Goal: Task Accomplishment & Management: Manage account settings

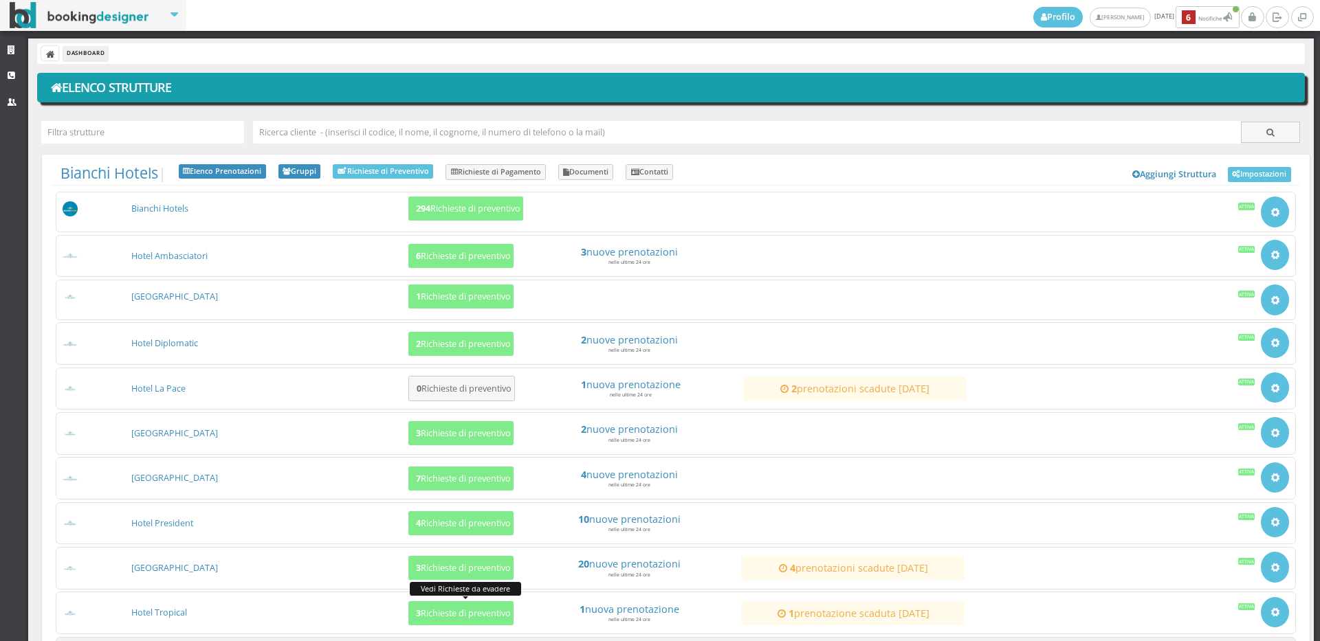
scroll to position [129, 0]
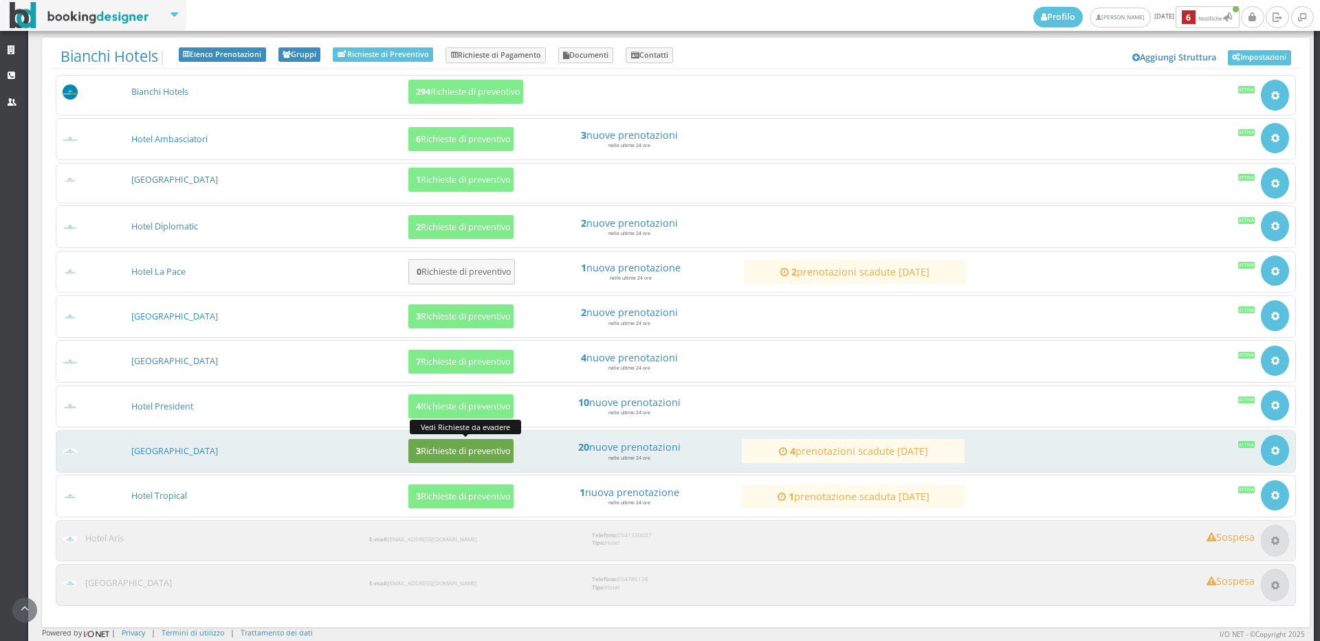
click at [424, 442] on button "3 Richieste di preventivo" at bounding box center [460, 451] width 105 height 24
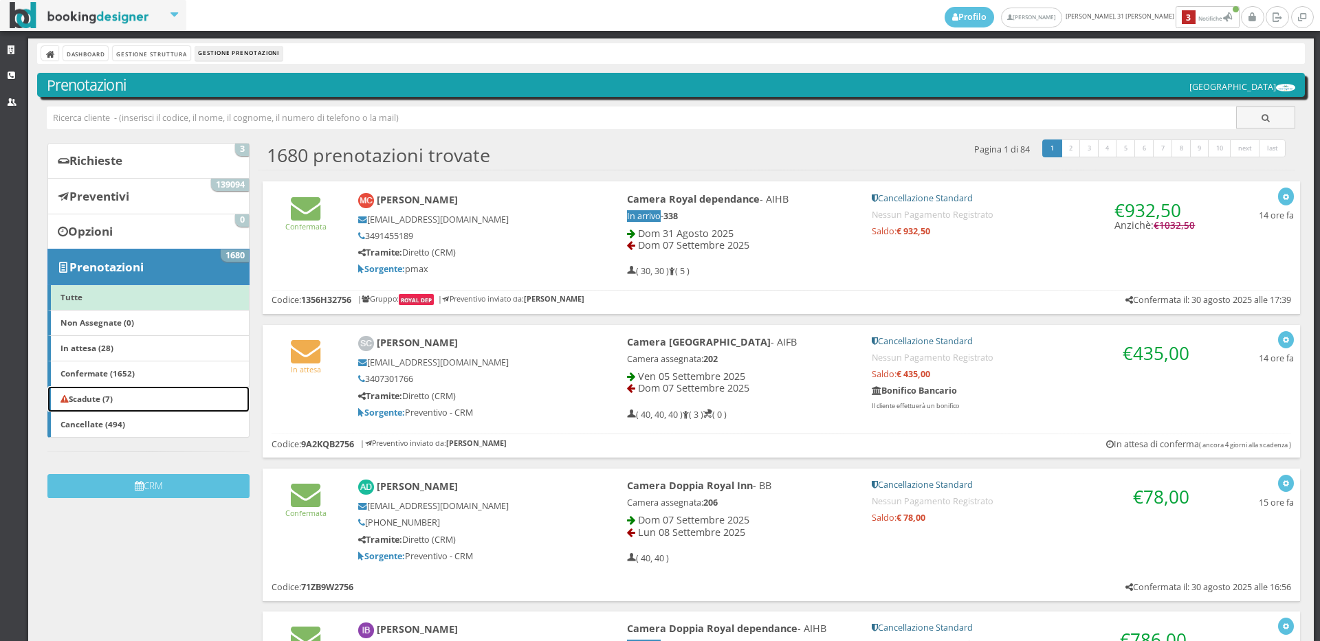
click at [110, 399] on b "Scadute (7)" at bounding box center [86, 398] width 52 height 11
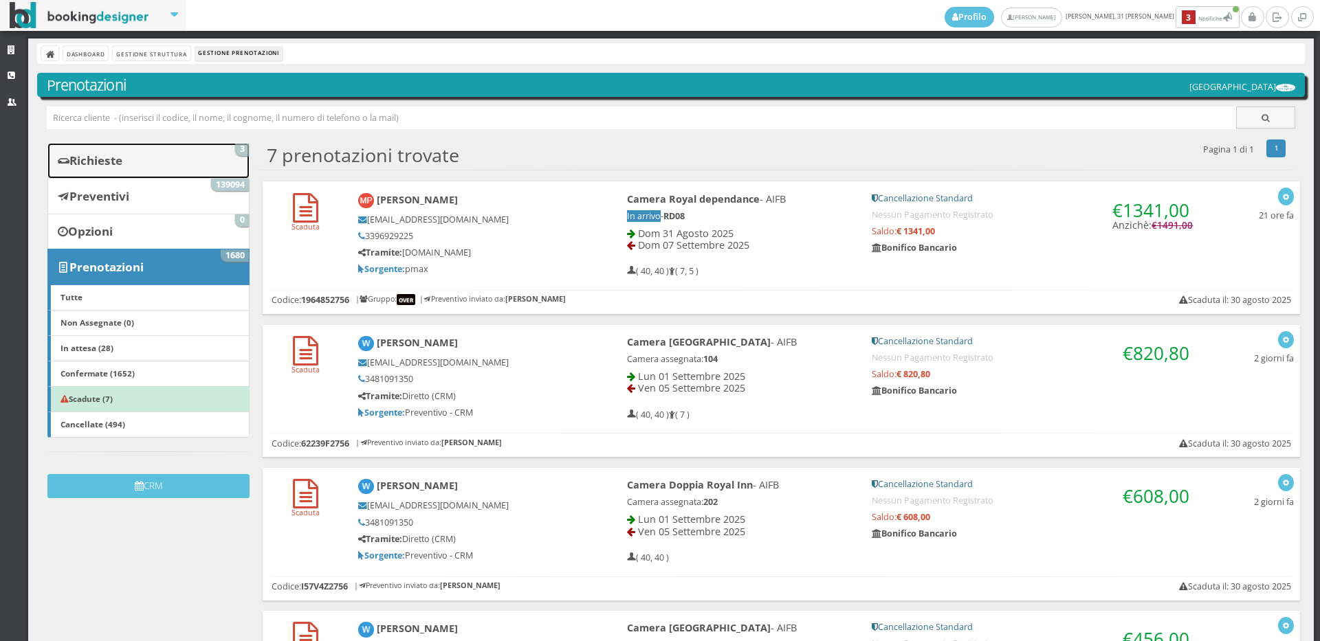
click at [101, 157] on b "Richieste" at bounding box center [95, 161] width 53 height 16
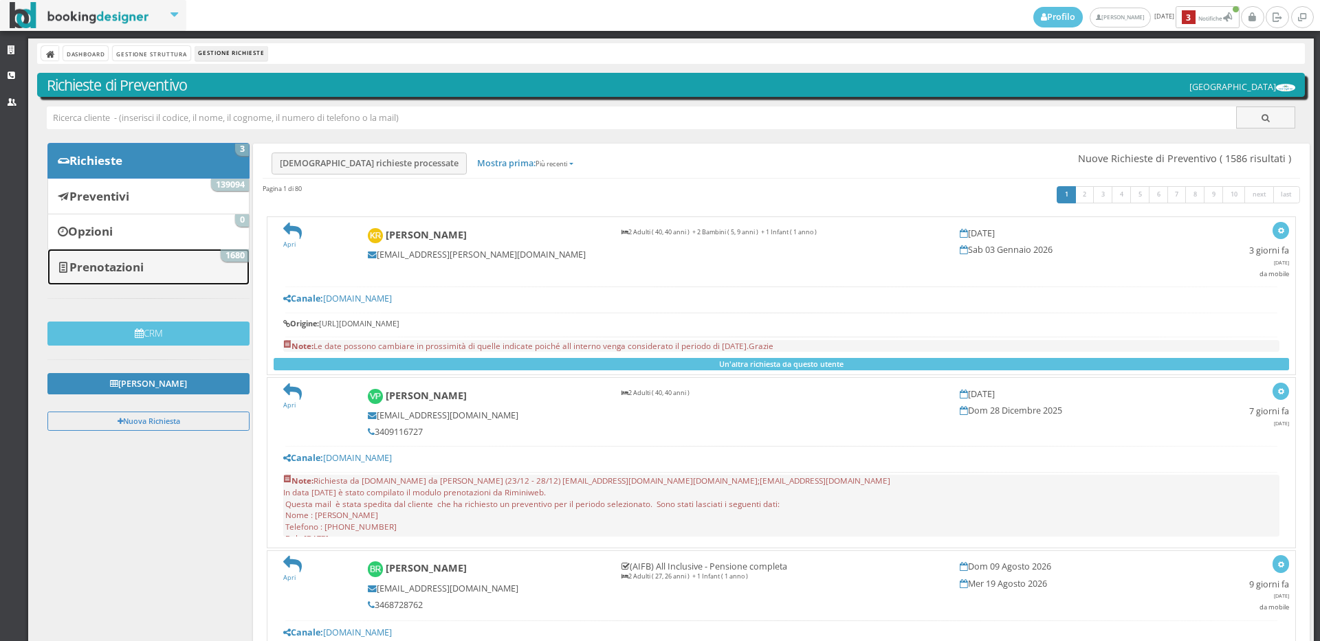
click at [198, 265] on link "Prenotazioni 1680" at bounding box center [148, 267] width 202 height 36
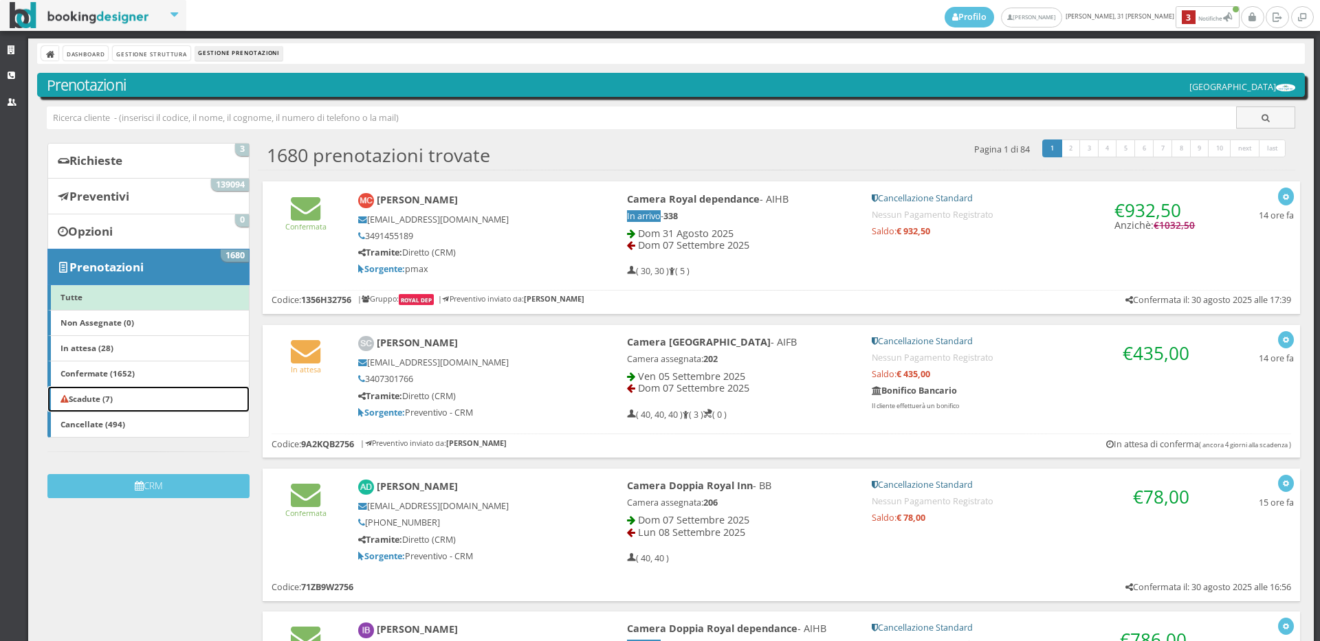
click at [113, 398] on b "Scadute (7)" at bounding box center [86, 398] width 52 height 11
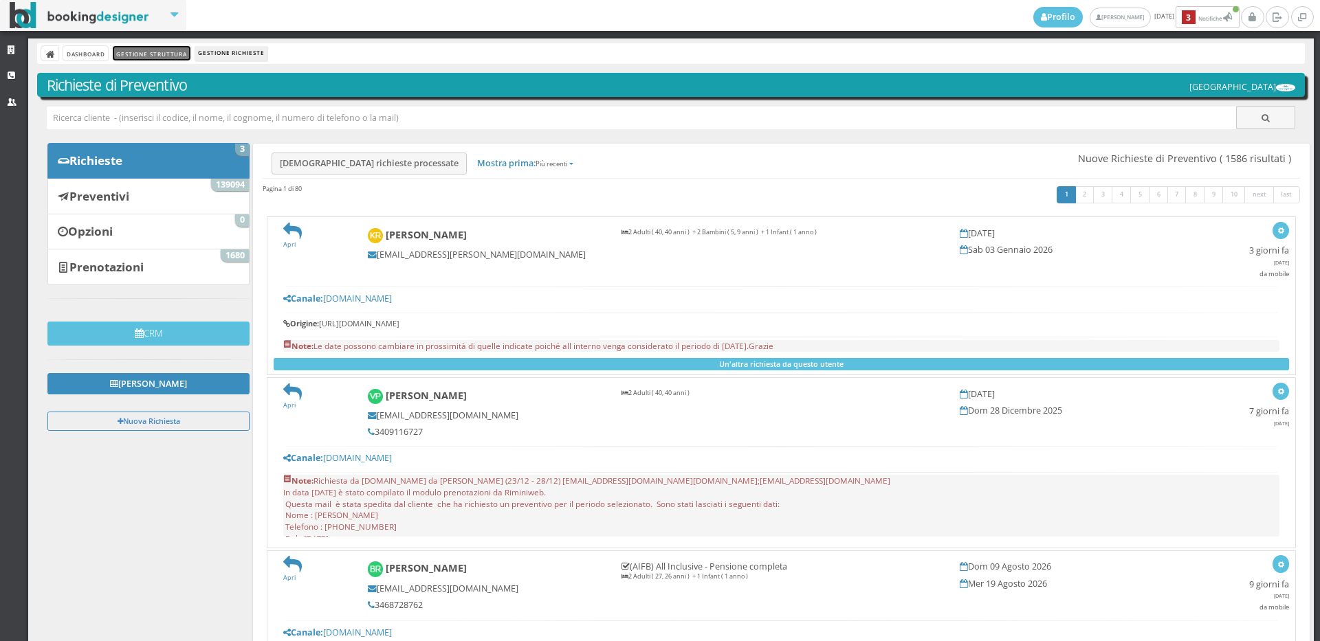
click at [155, 56] on link "Gestione Struttura" at bounding box center [151, 53] width 77 height 14
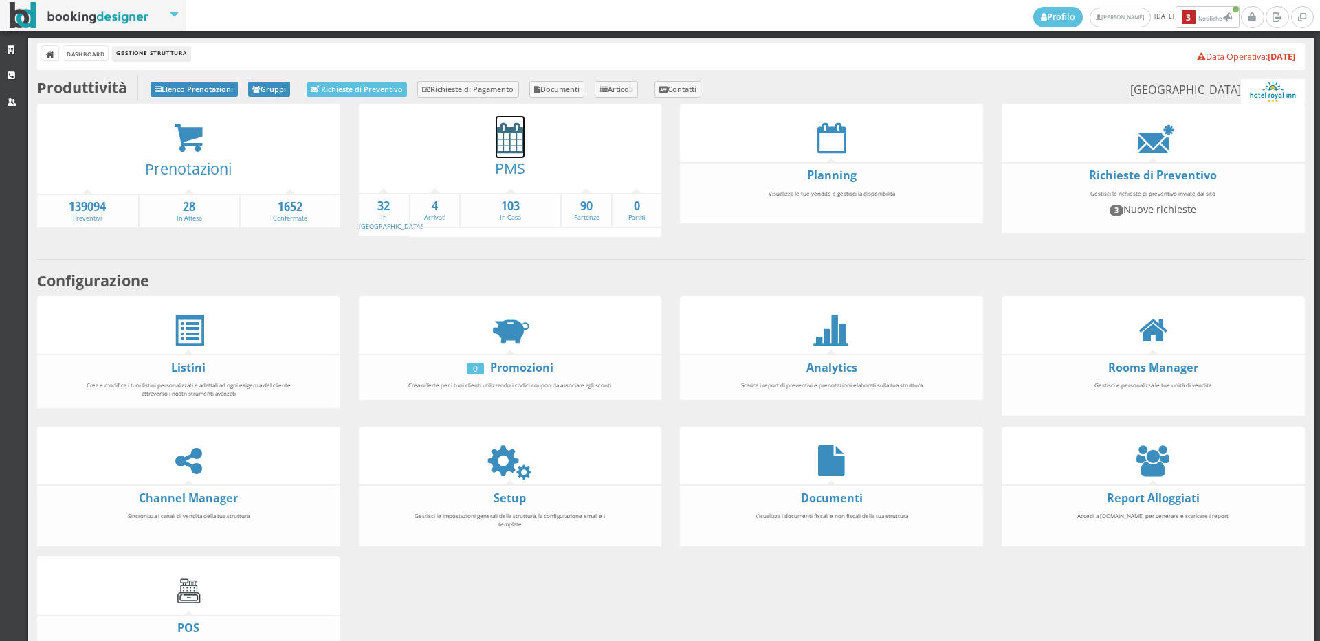
click at [503, 144] on icon at bounding box center [510, 137] width 29 height 31
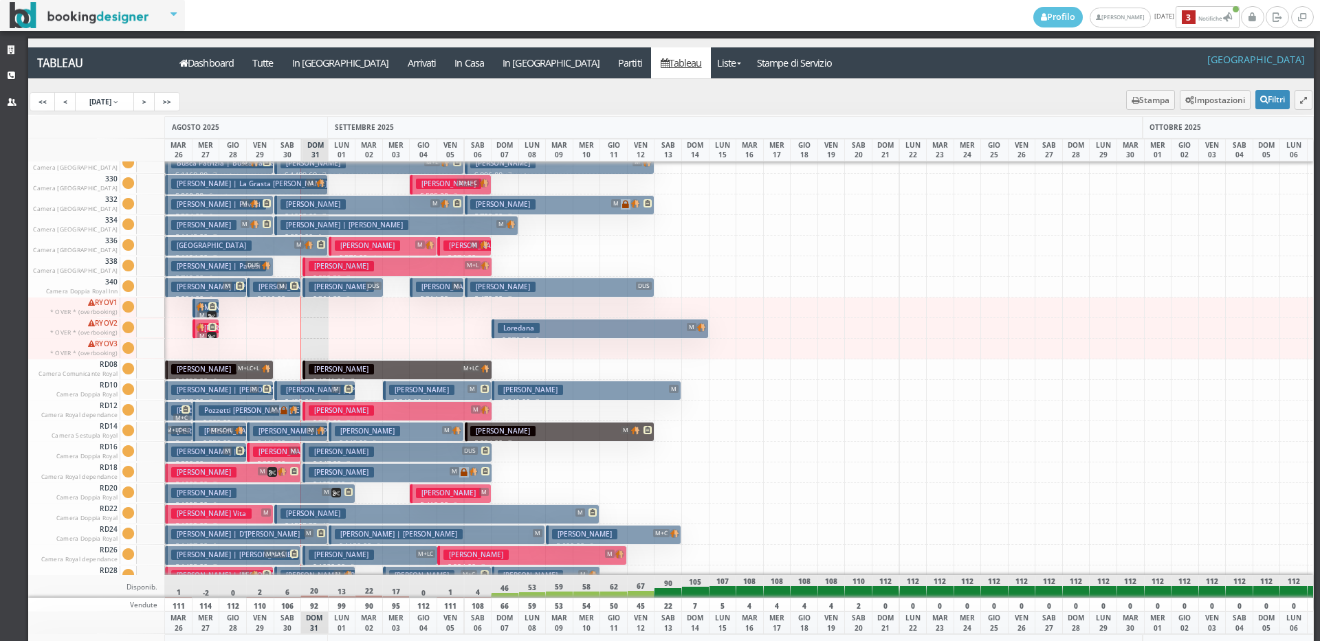
scroll to position [1307, 0]
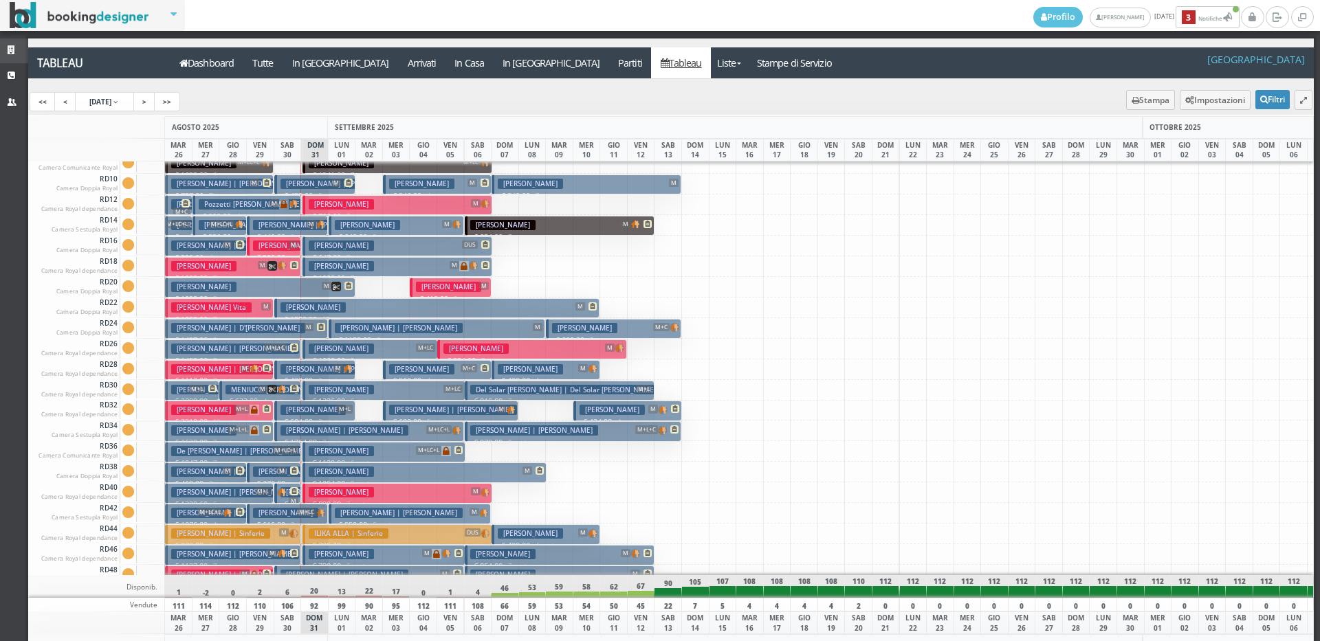
click at [0, 50] on link "Strutture" at bounding box center [14, 50] width 28 height 25
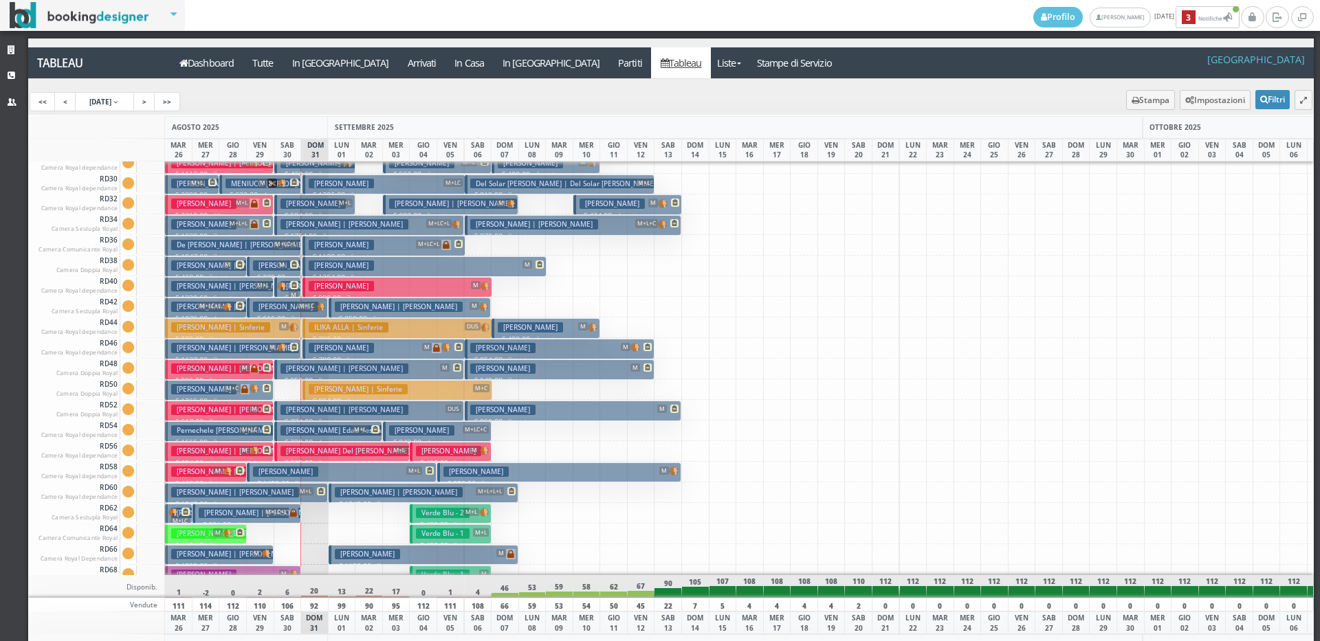
scroll to position [1651, 0]
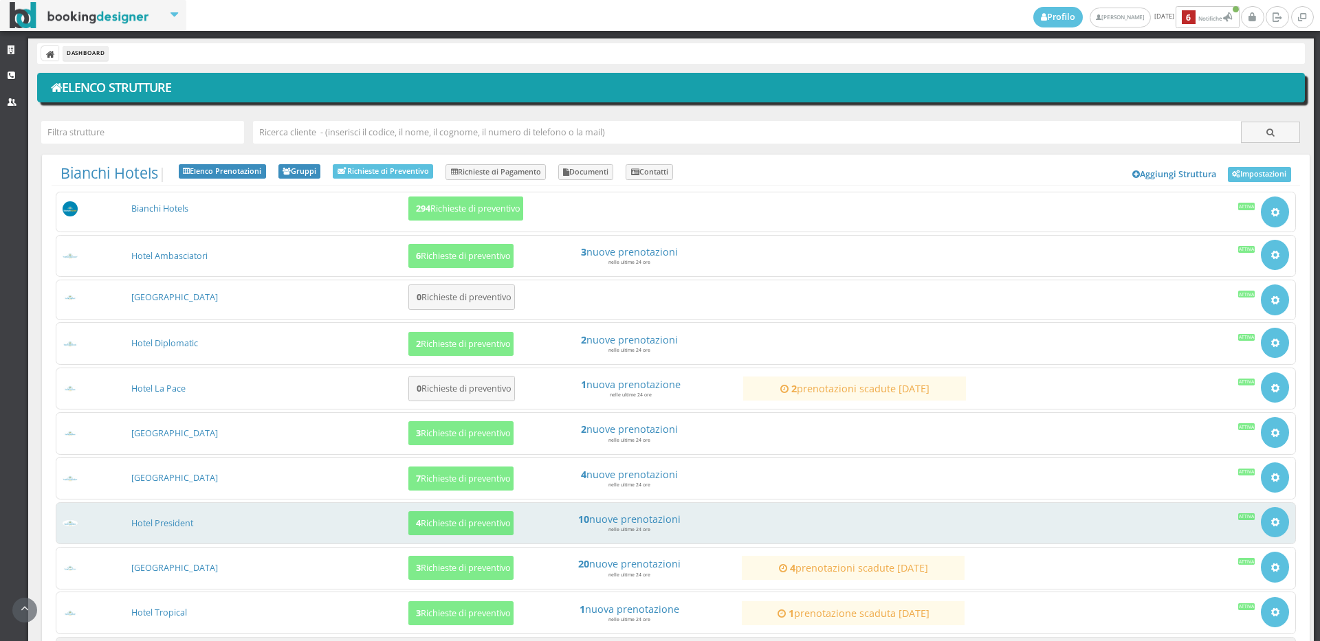
scroll to position [129, 0]
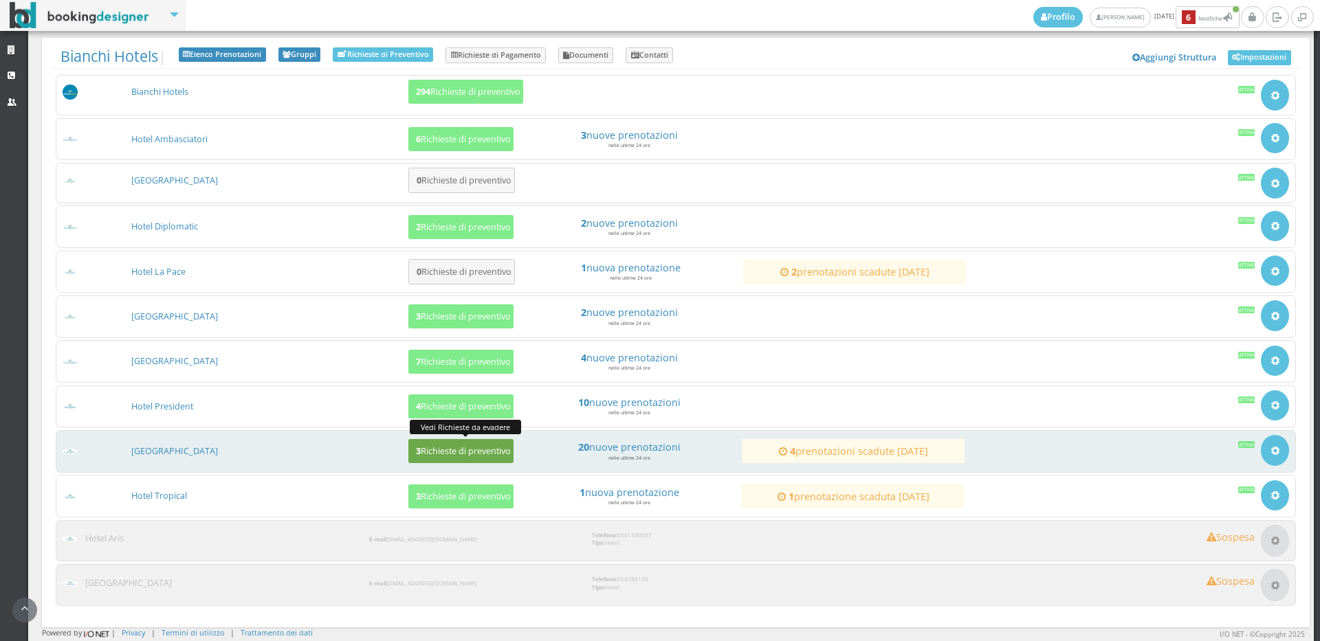
click at [460, 458] on button "3 Richieste di preventivo" at bounding box center [460, 451] width 105 height 24
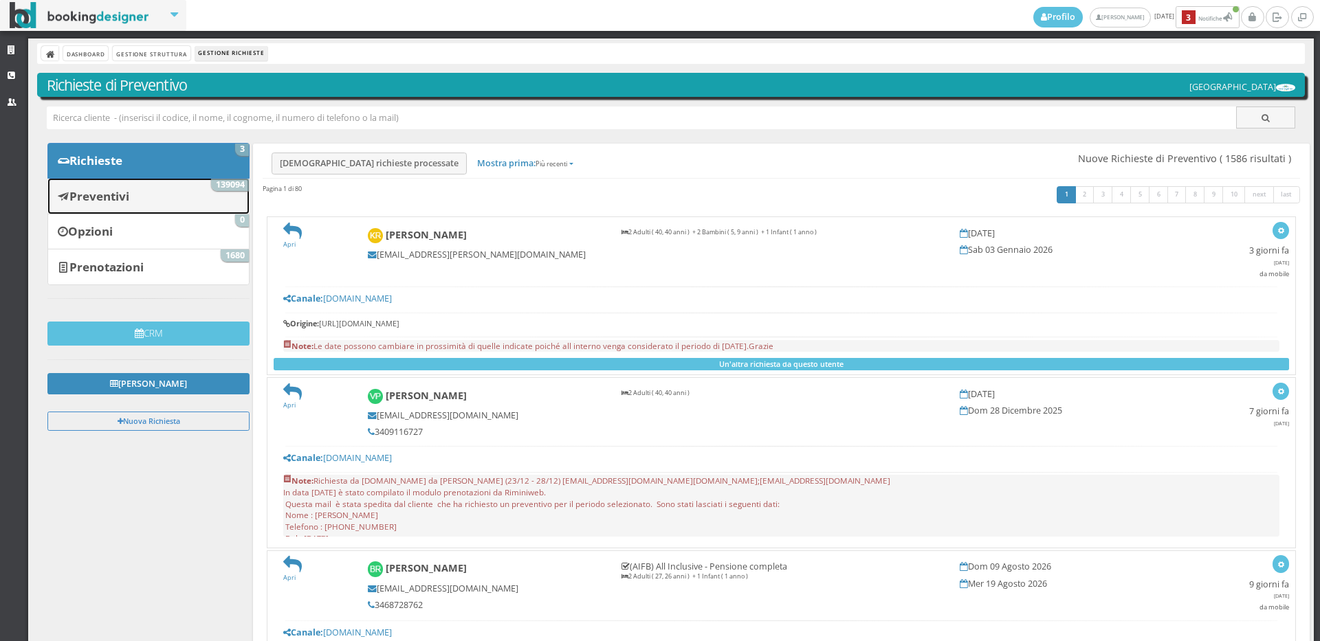
click at [204, 199] on link "Preventivi 139094" at bounding box center [148, 196] width 202 height 36
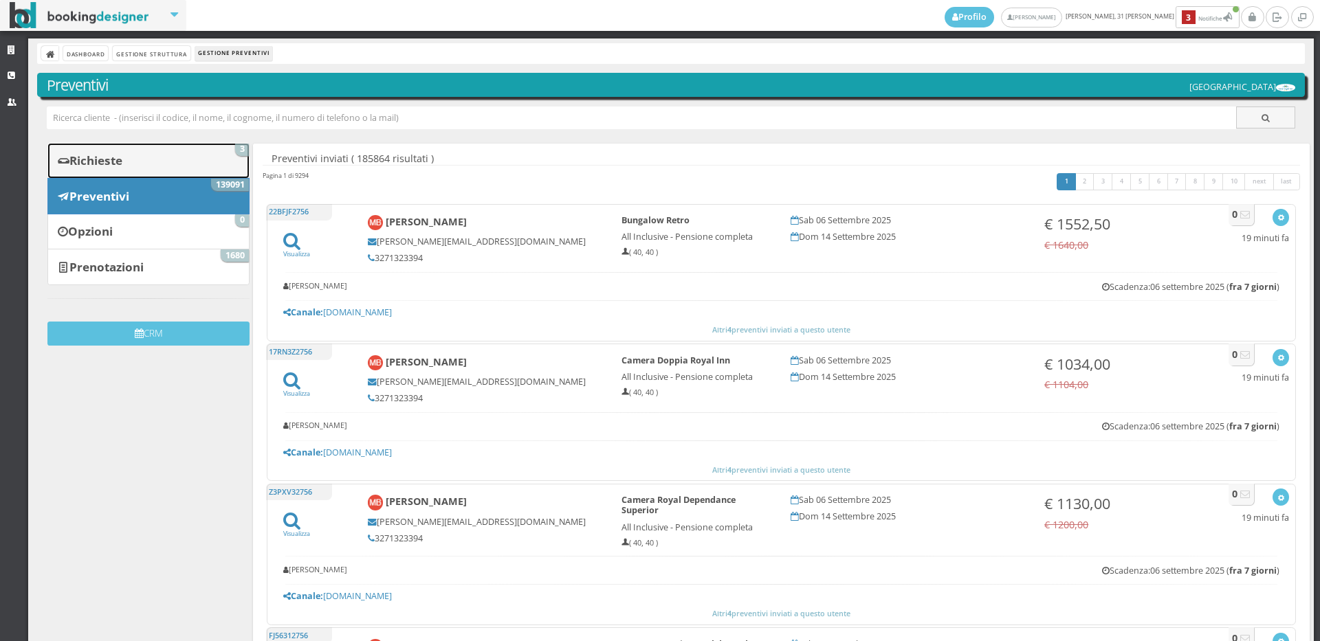
click at [232, 164] on link "Richieste 3" at bounding box center [148, 161] width 202 height 36
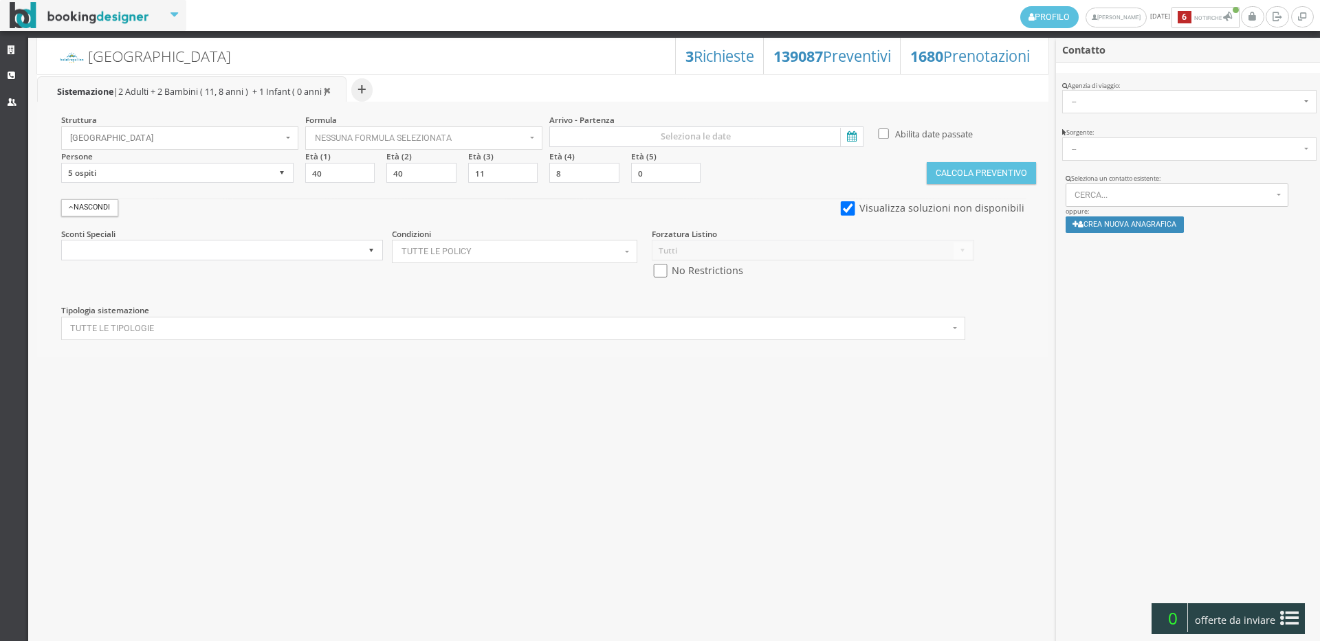
select select
click at [9, 48] on icon at bounding box center [13, 50] width 11 height 9
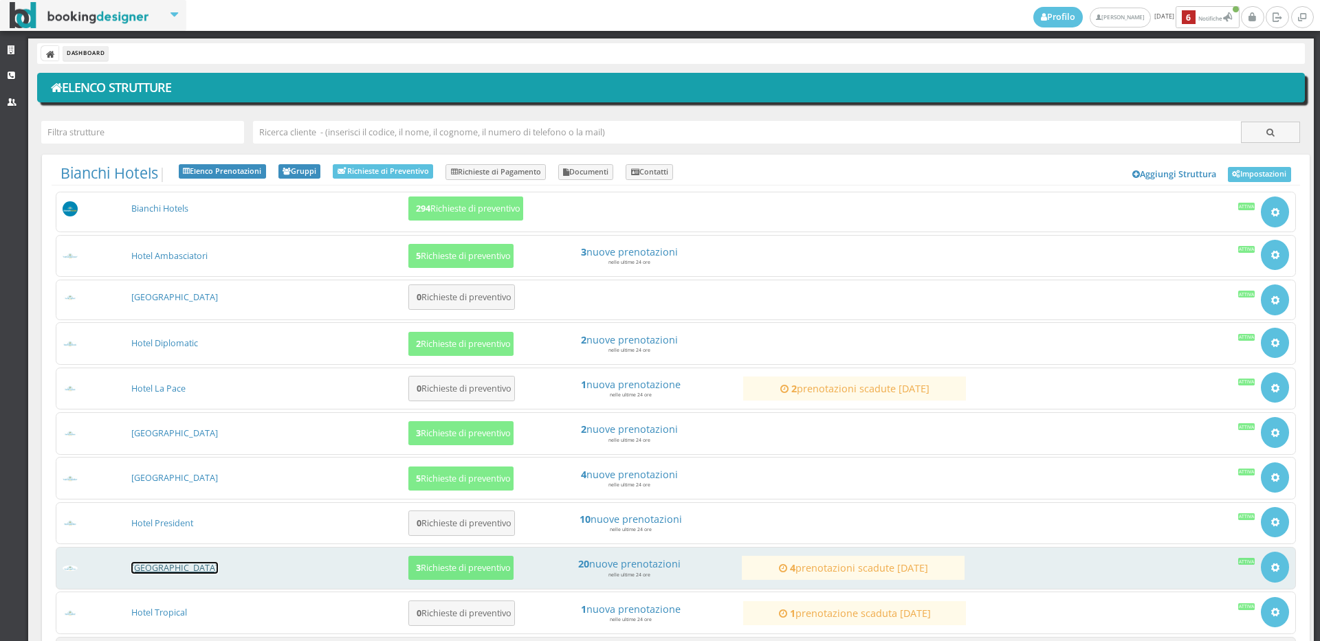
click at [168, 567] on link "[GEOGRAPHIC_DATA]" at bounding box center [174, 568] width 87 height 12
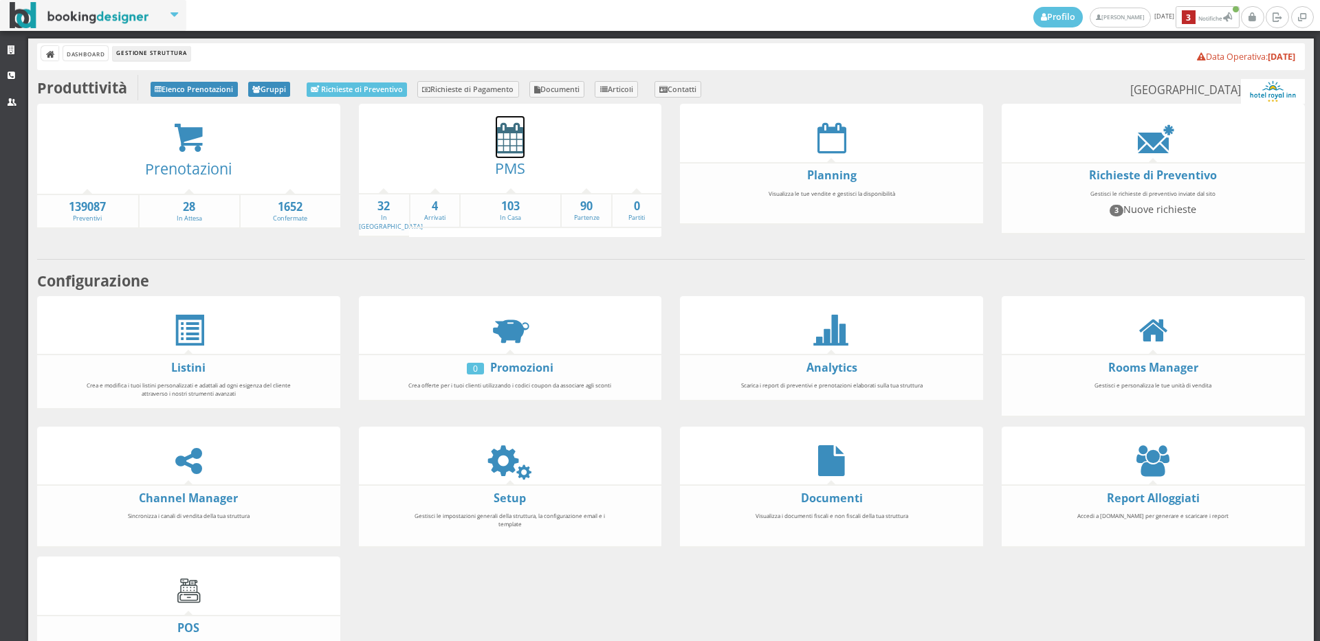
click at [496, 151] on icon at bounding box center [510, 137] width 29 height 31
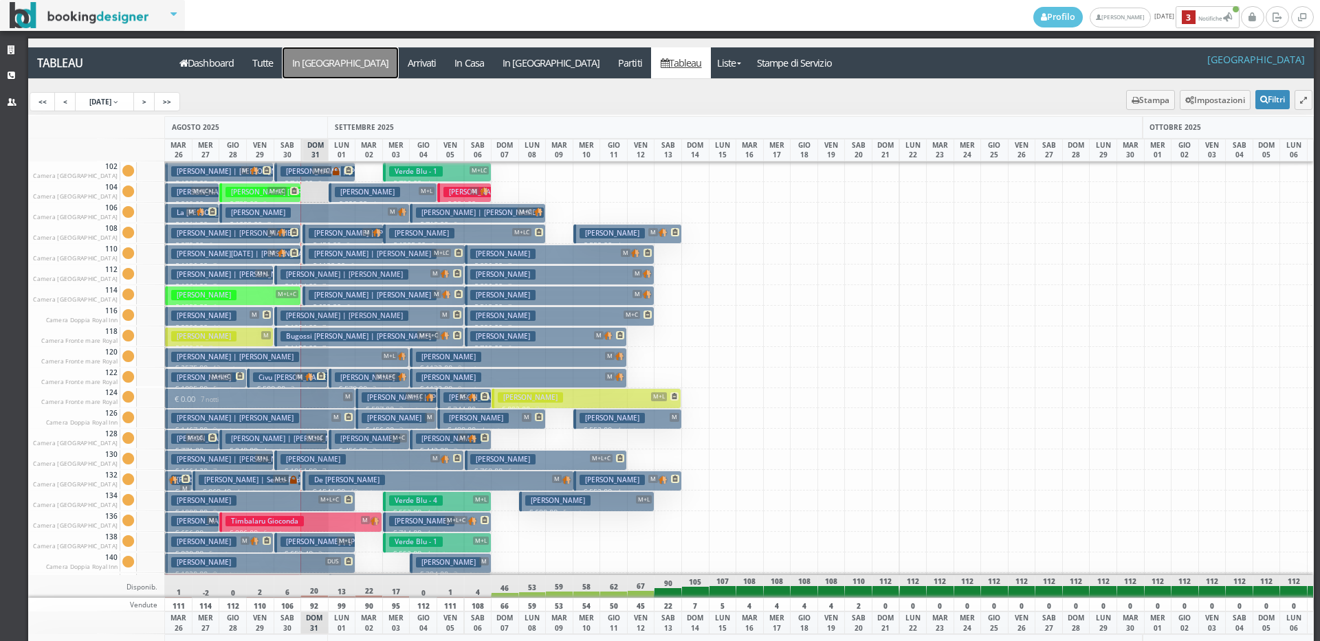
click at [315, 59] on a=pms-arrival-reservations"] "In [GEOGRAPHIC_DATA]" at bounding box center [340, 62] width 115 height 31
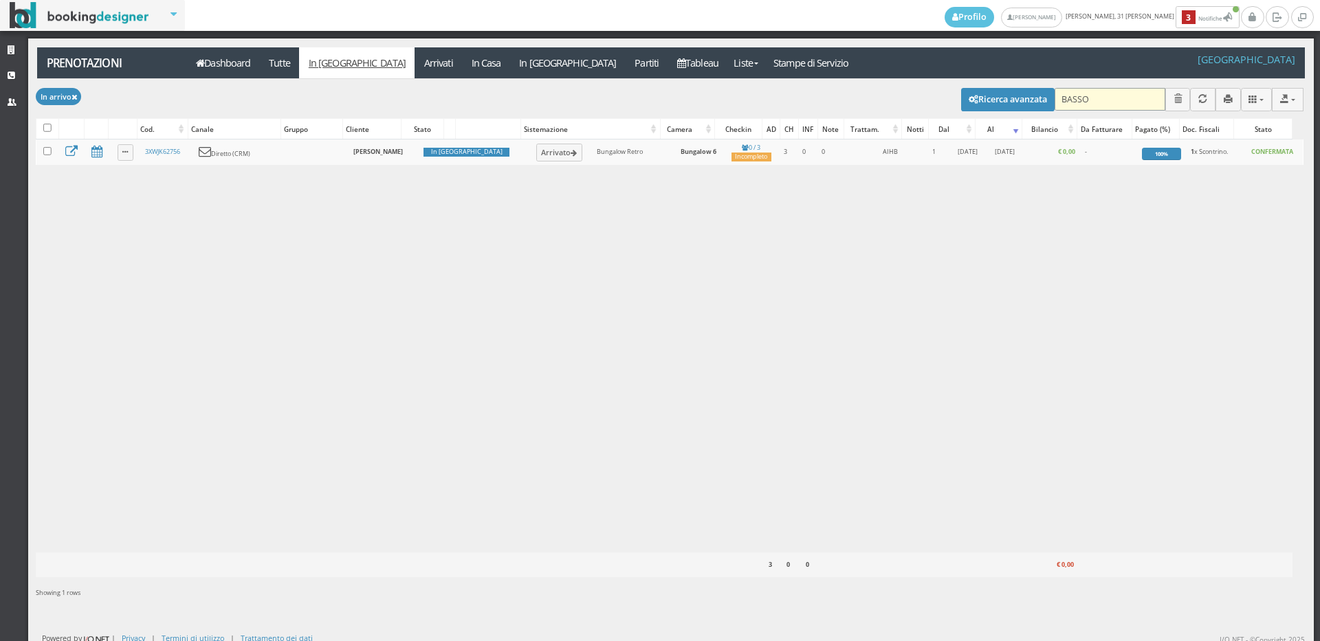
click at [1121, 100] on input "BASSO" at bounding box center [1110, 99] width 111 height 23
type input "B"
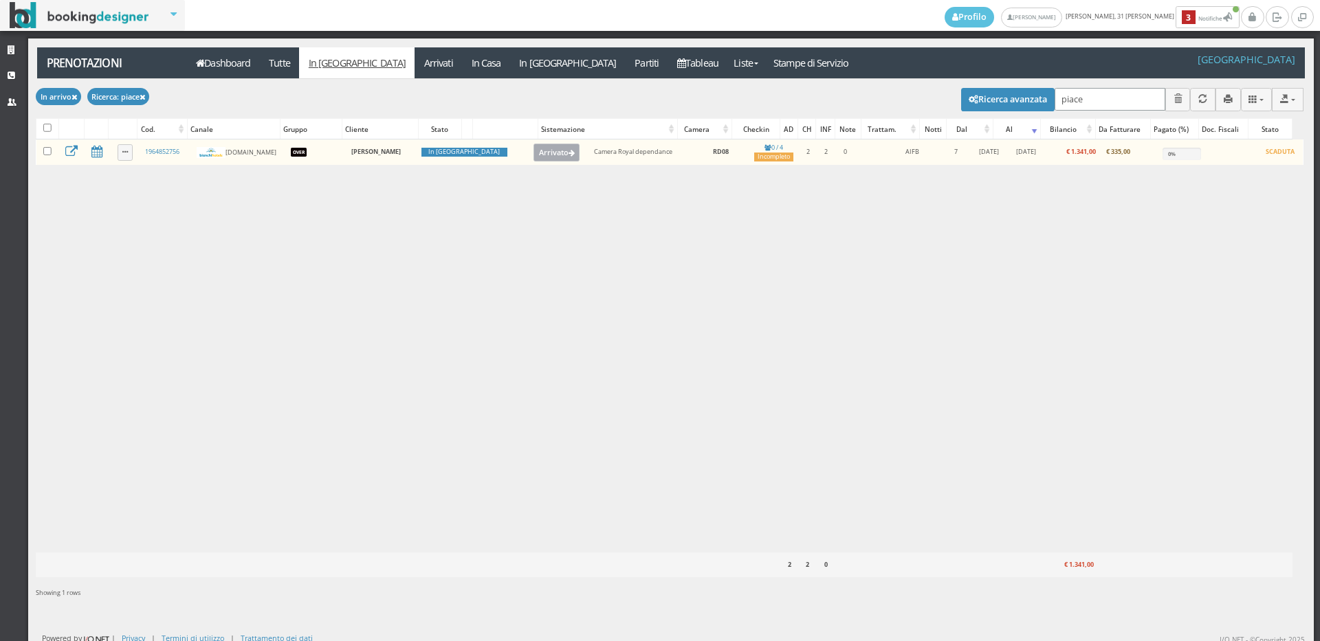
type input "piace"
click at [533, 151] on button "Arrivato" at bounding box center [556, 153] width 46 height 18
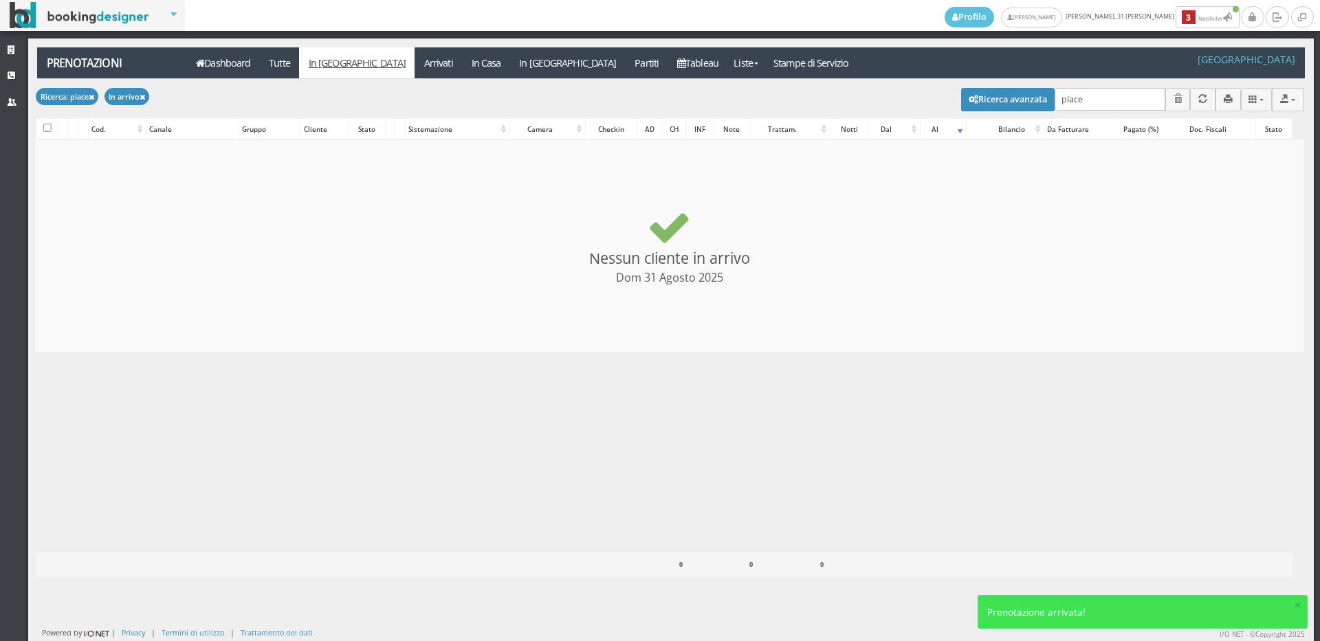
checkbox input "false"
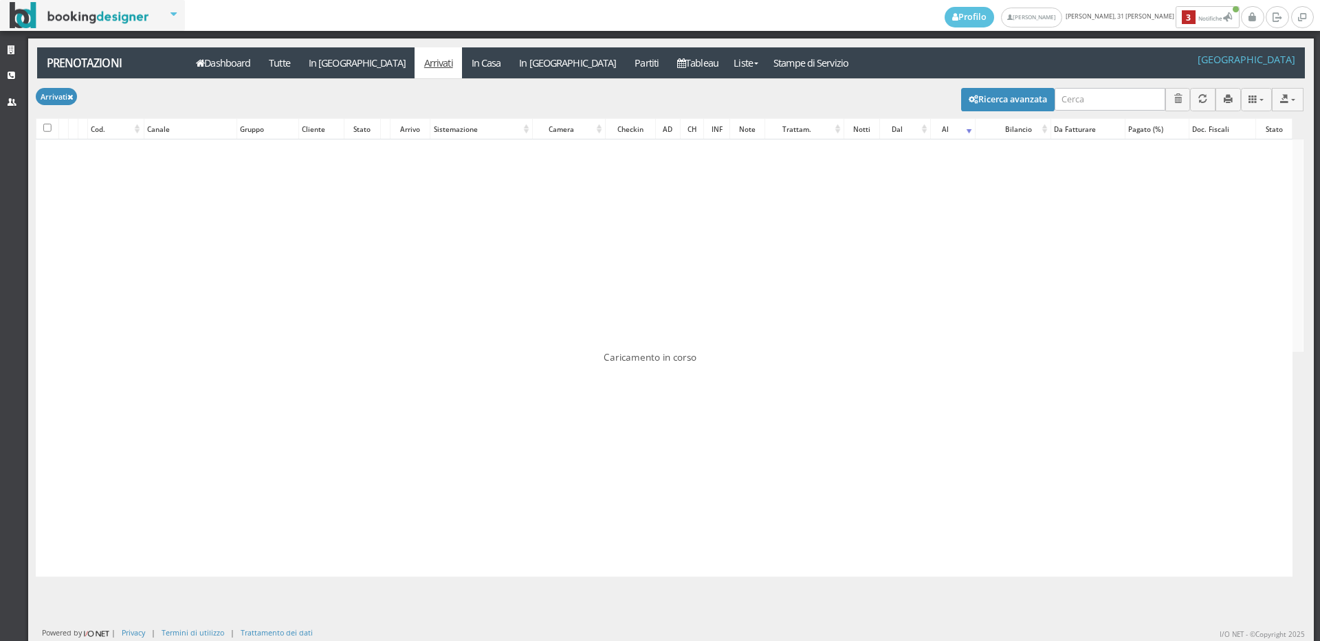
type input "piace"
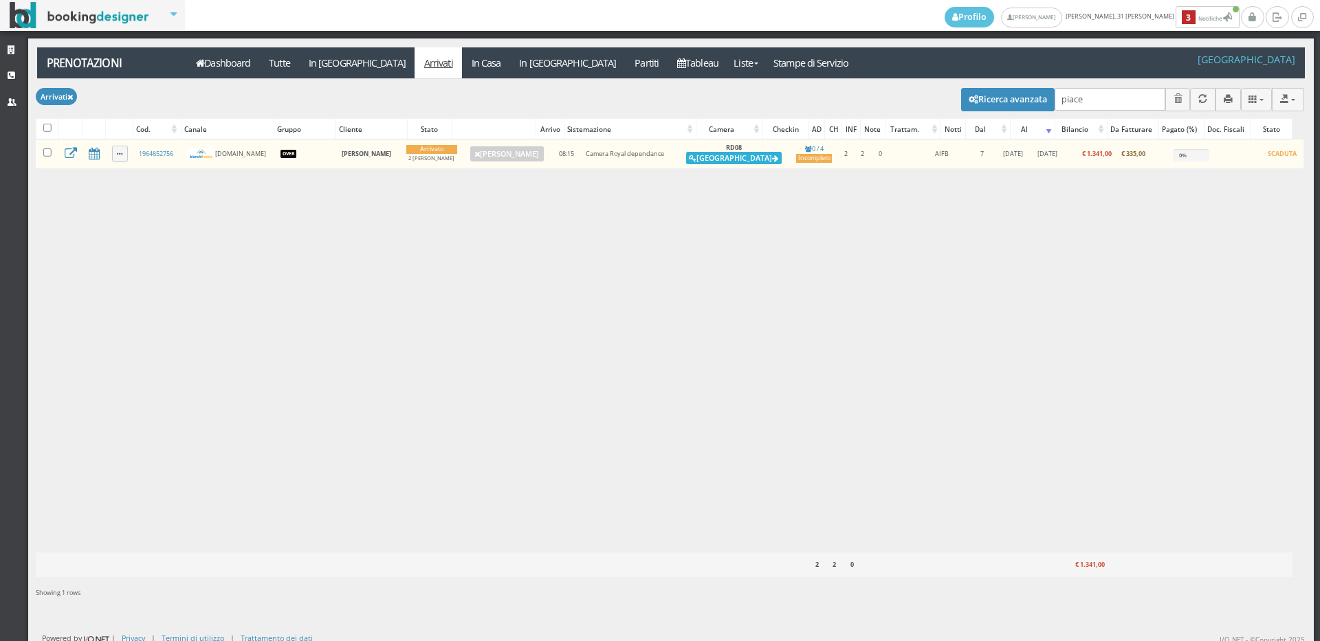
click at [731, 159] on button "[GEOGRAPHIC_DATA]" at bounding box center [734, 158] width 96 height 12
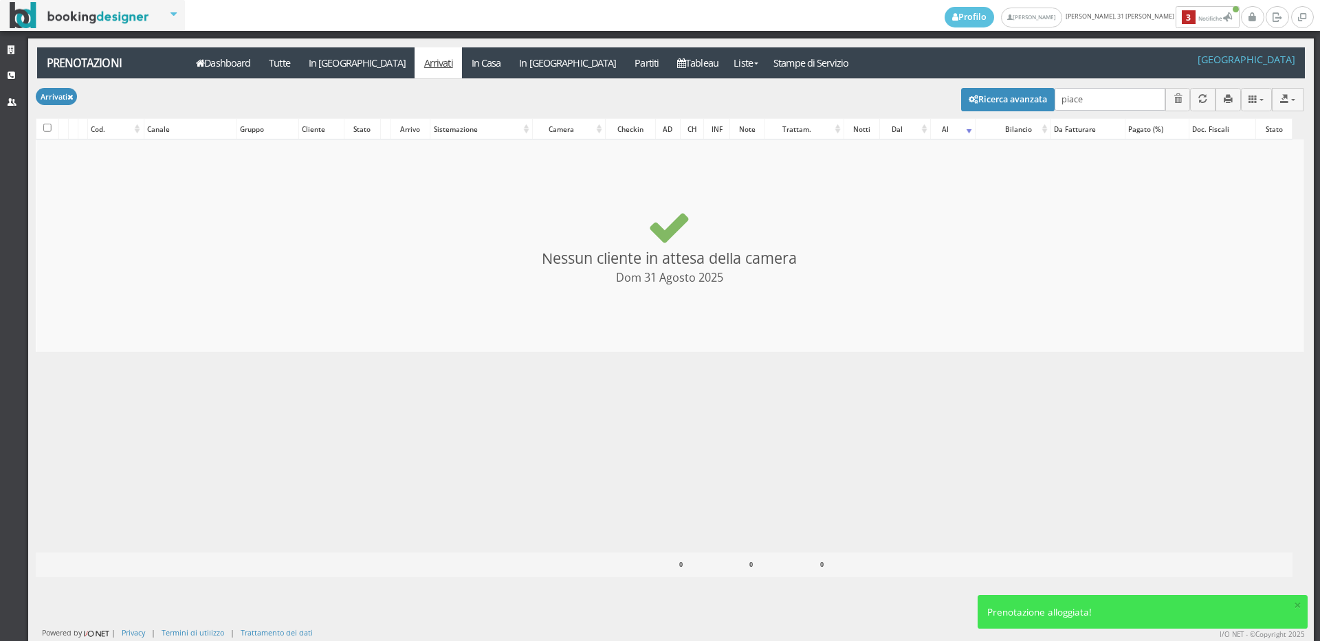
checkbox input "false"
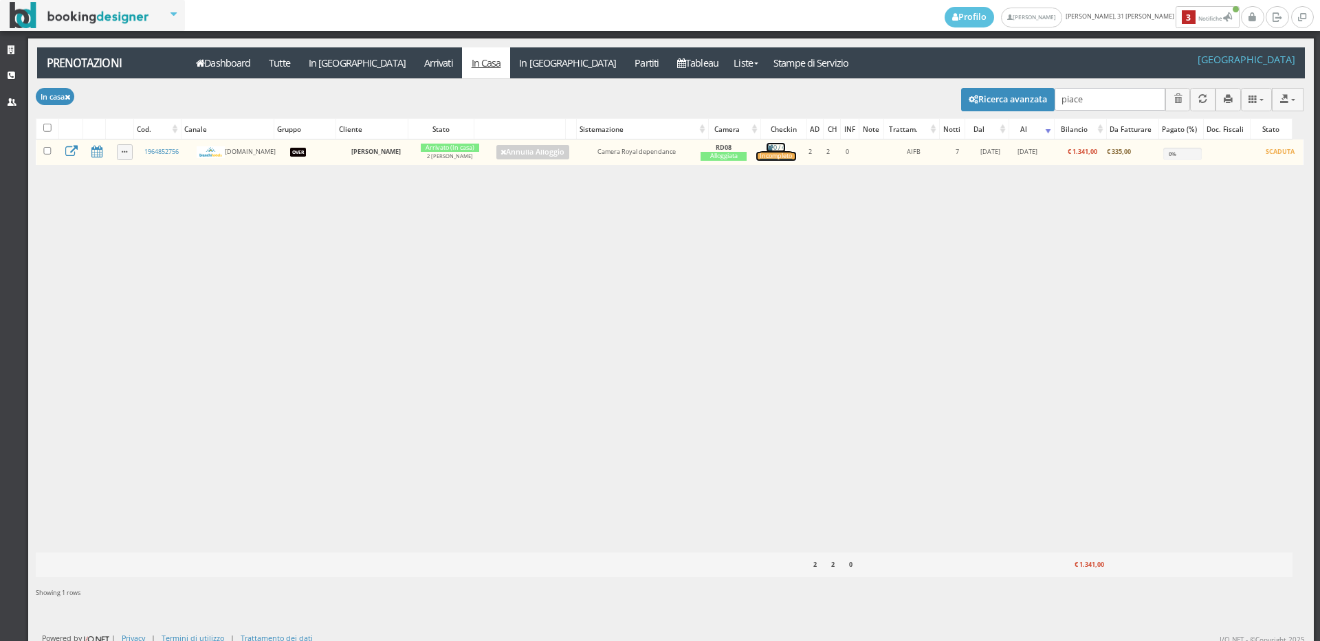
click at [795, 157] on div "Incompleto" at bounding box center [775, 156] width 39 height 9
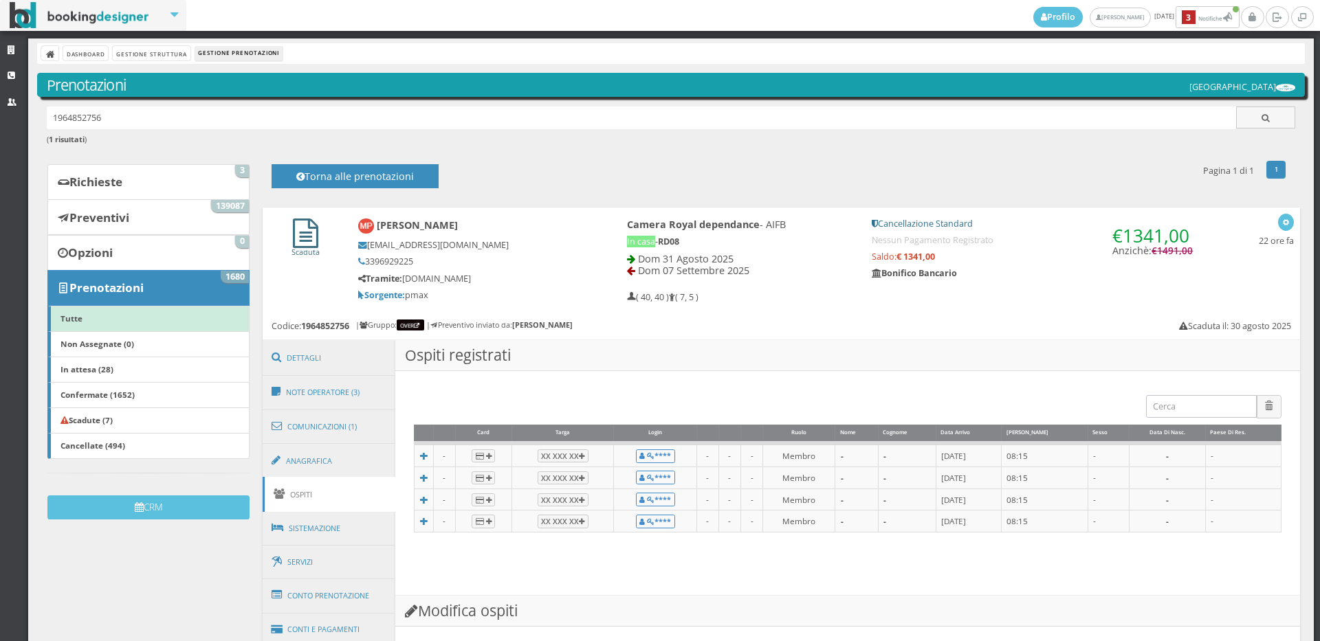
click at [305, 238] on icon at bounding box center [305, 234] width 25 height 30
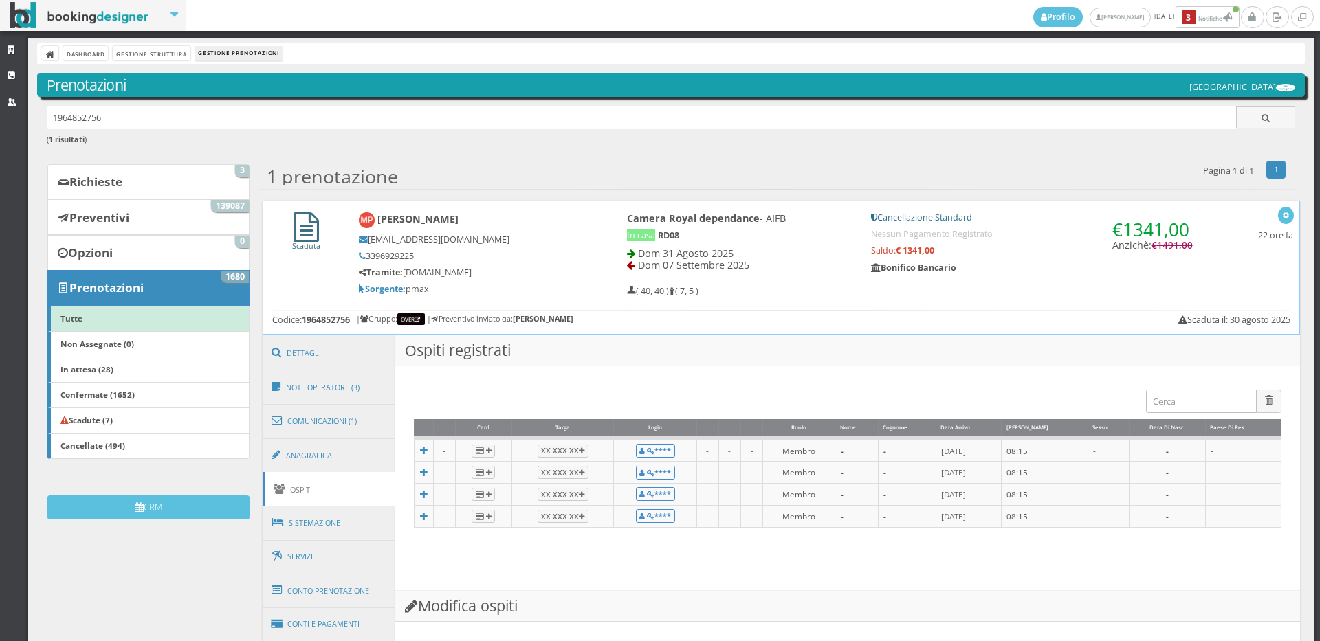
click at [305, 238] on link "Scaduta" at bounding box center [306, 240] width 28 height 21
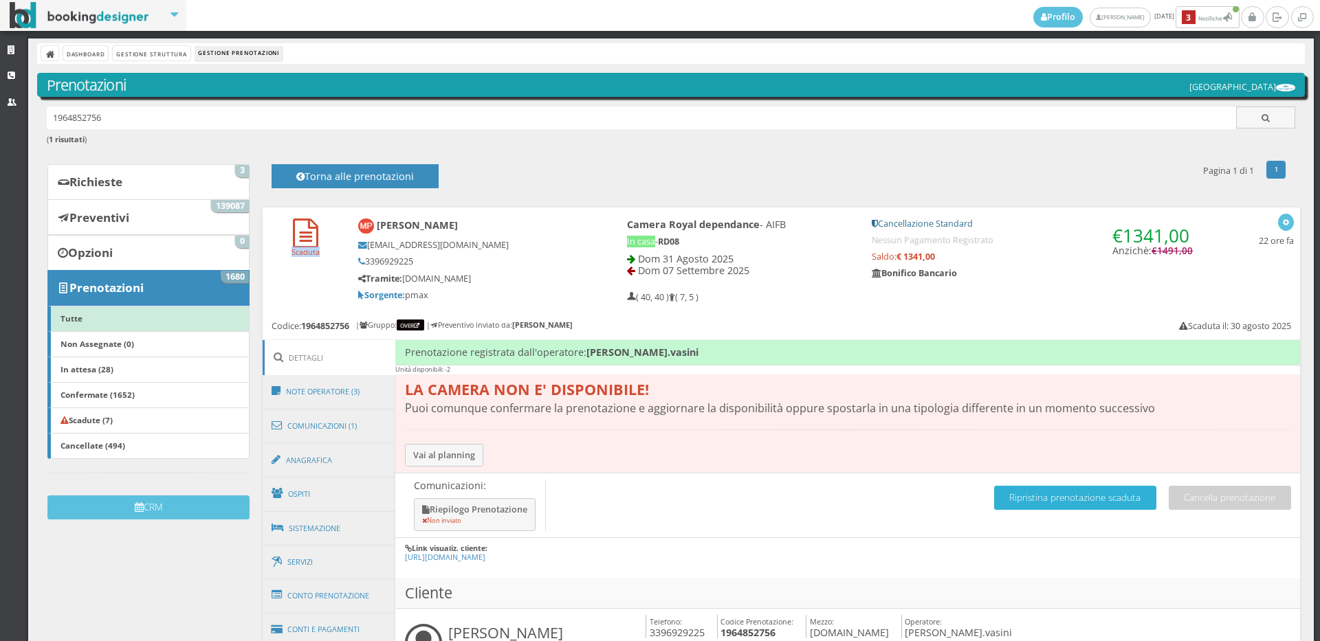
click at [1050, 497] on button "Ripristina prenotazione scaduta" at bounding box center [1075, 498] width 162 height 24
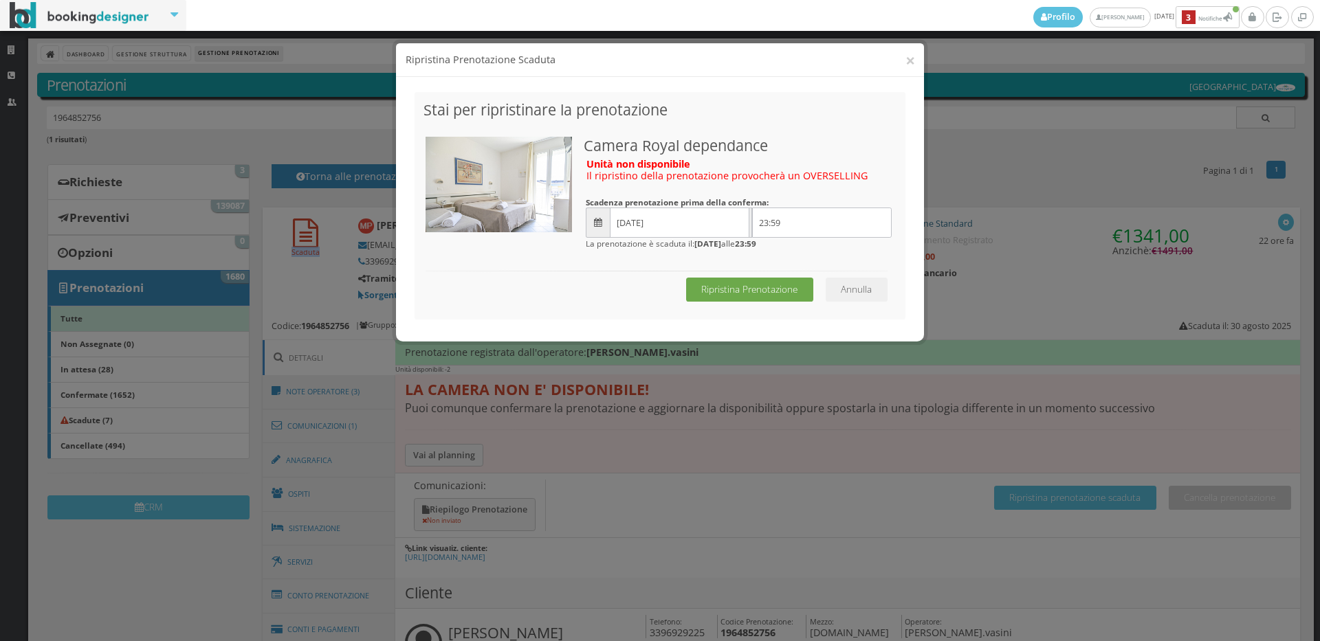
click at [784, 285] on button "Ripristina Prenotazione" at bounding box center [749, 290] width 127 height 24
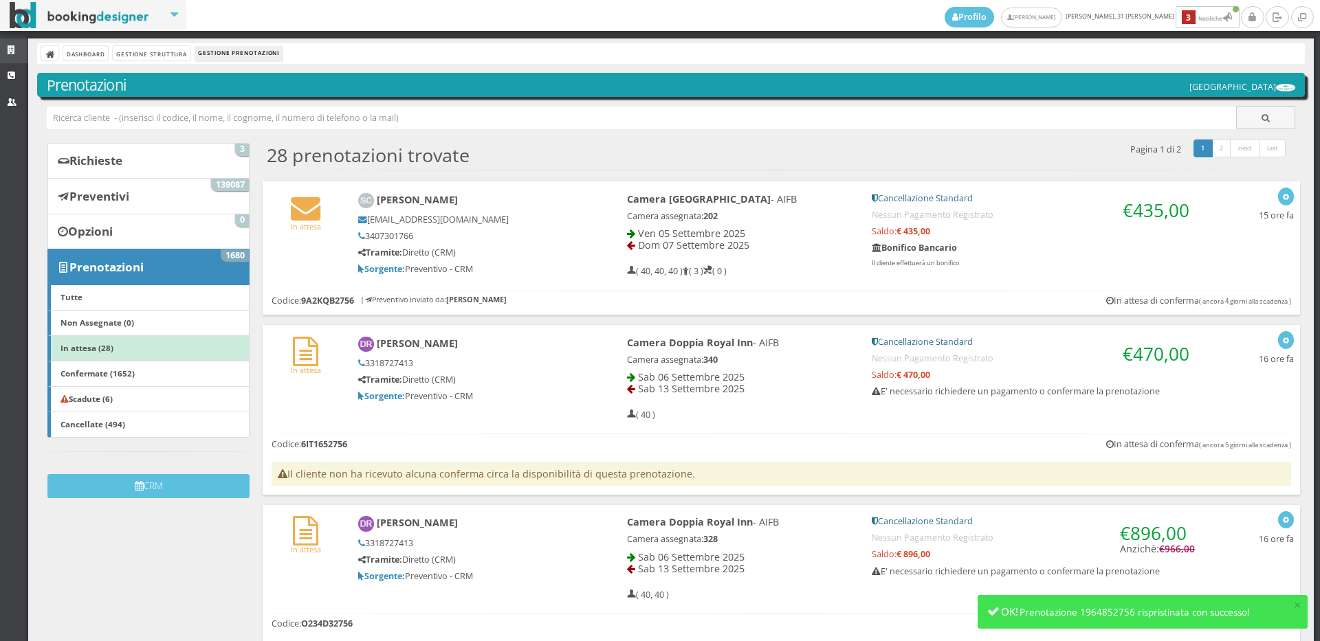
click at [13, 49] on icon at bounding box center [13, 50] width 11 height 9
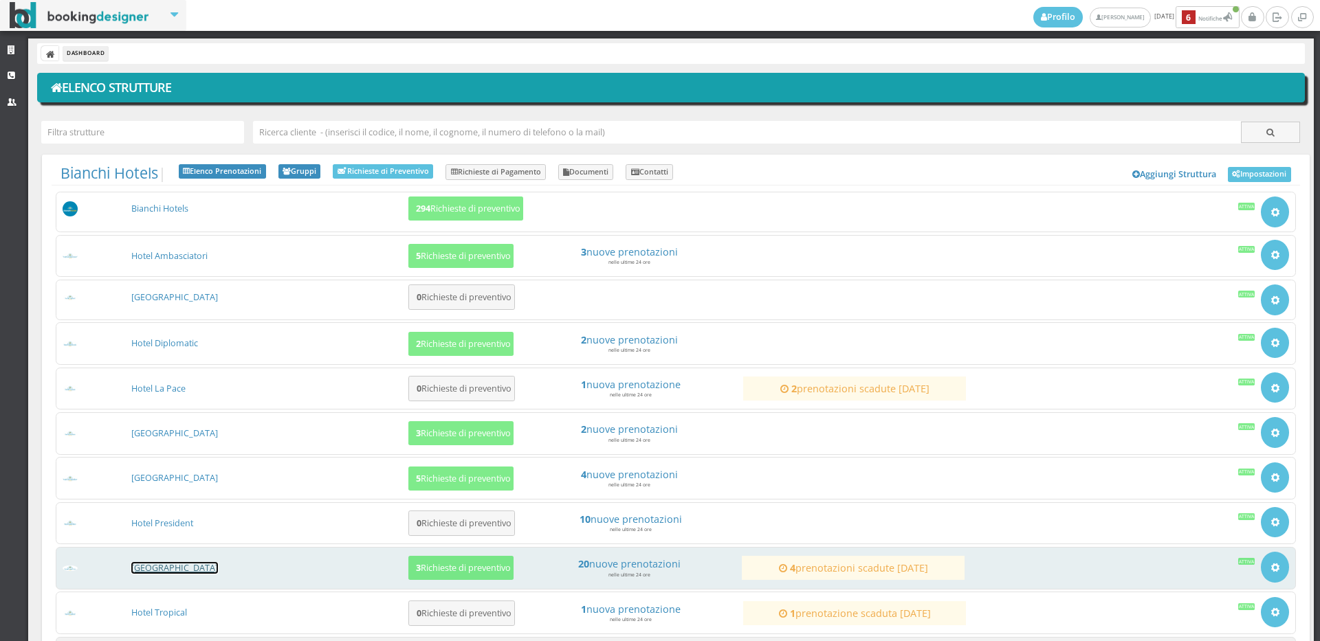
click at [184, 565] on link "[GEOGRAPHIC_DATA]" at bounding box center [174, 568] width 87 height 12
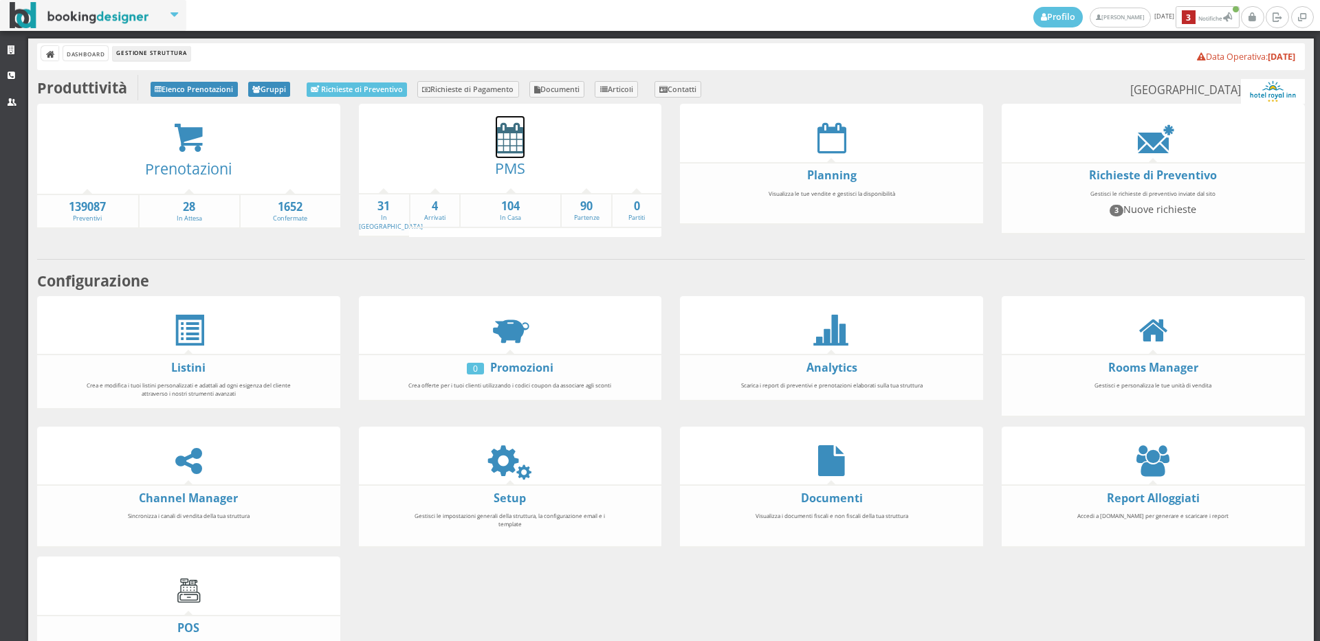
click at [511, 148] on icon at bounding box center [510, 137] width 29 height 31
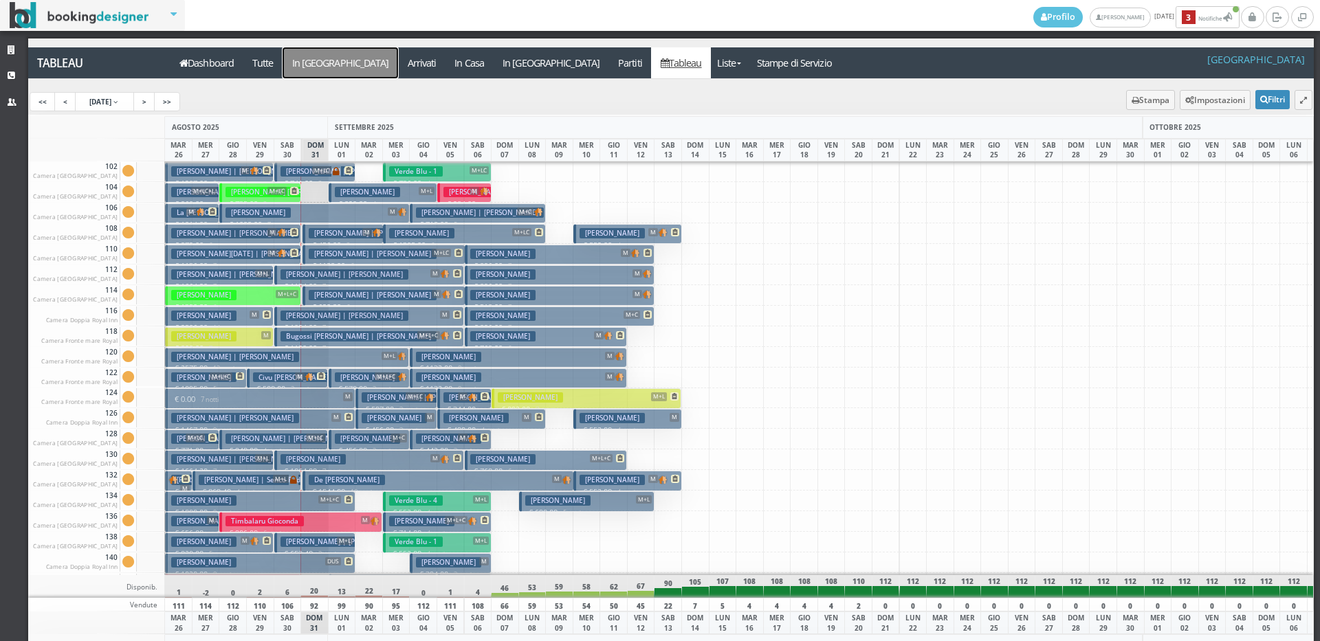
click at [324, 65] on a=pms-arrival-reservations"] "In [GEOGRAPHIC_DATA]" at bounding box center [340, 62] width 115 height 31
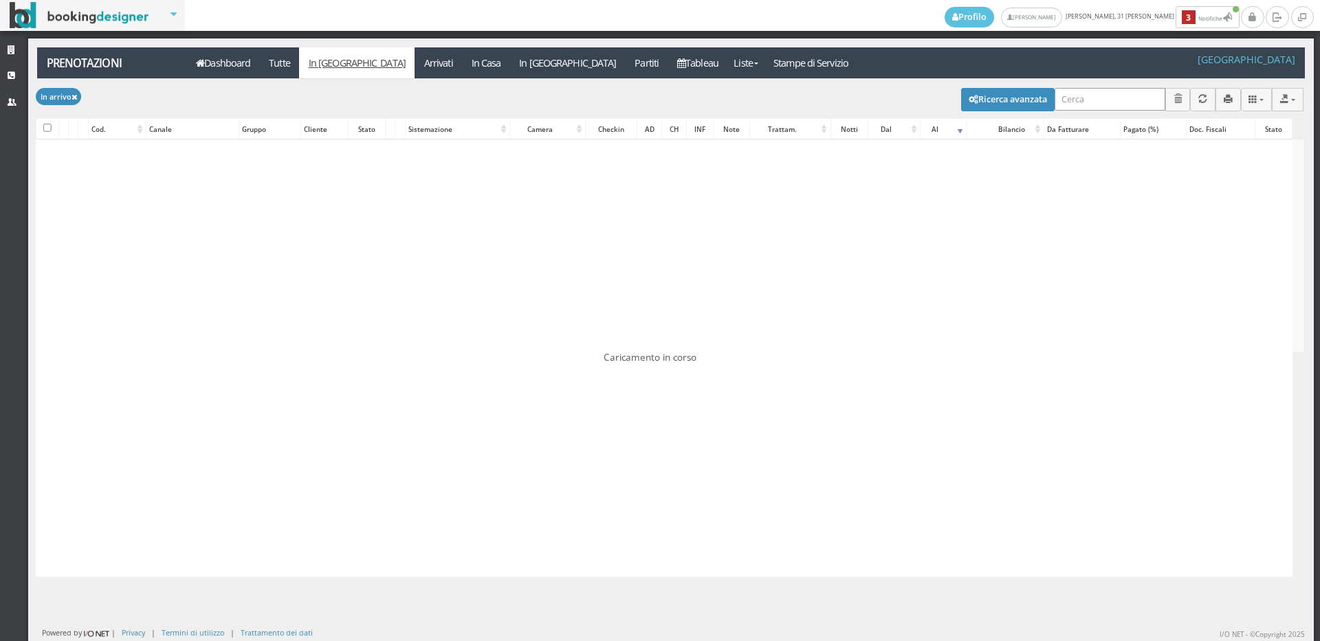
click at [1088, 98] on input "search" at bounding box center [1110, 99] width 111 height 23
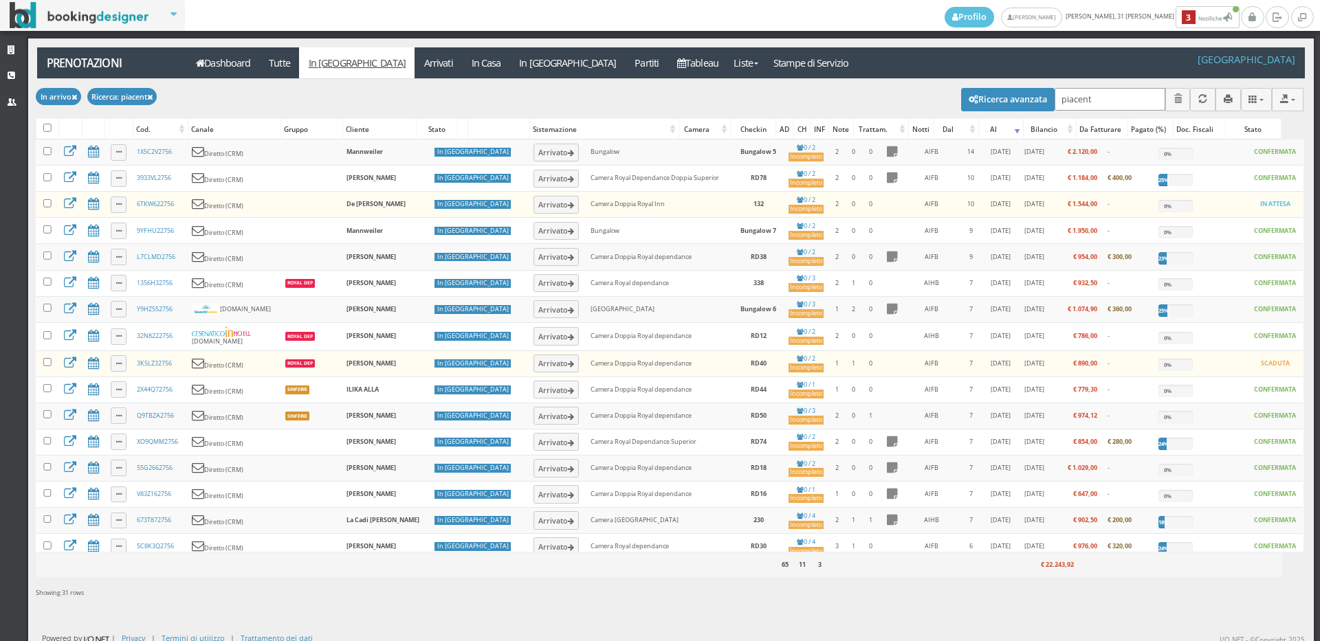
type input "[PERSON_NAME]"
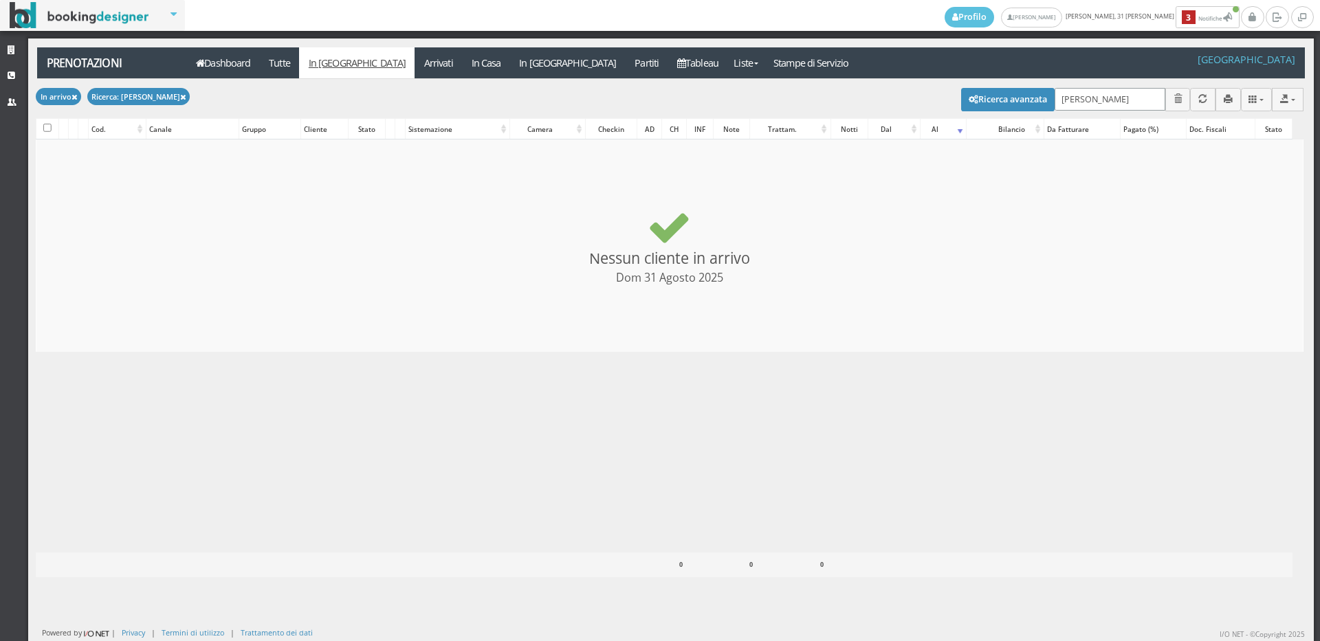
checkbox input "false"
type input "piacenti"
click at [415, 65] on link "Arrivati" at bounding box center [438, 62] width 47 height 31
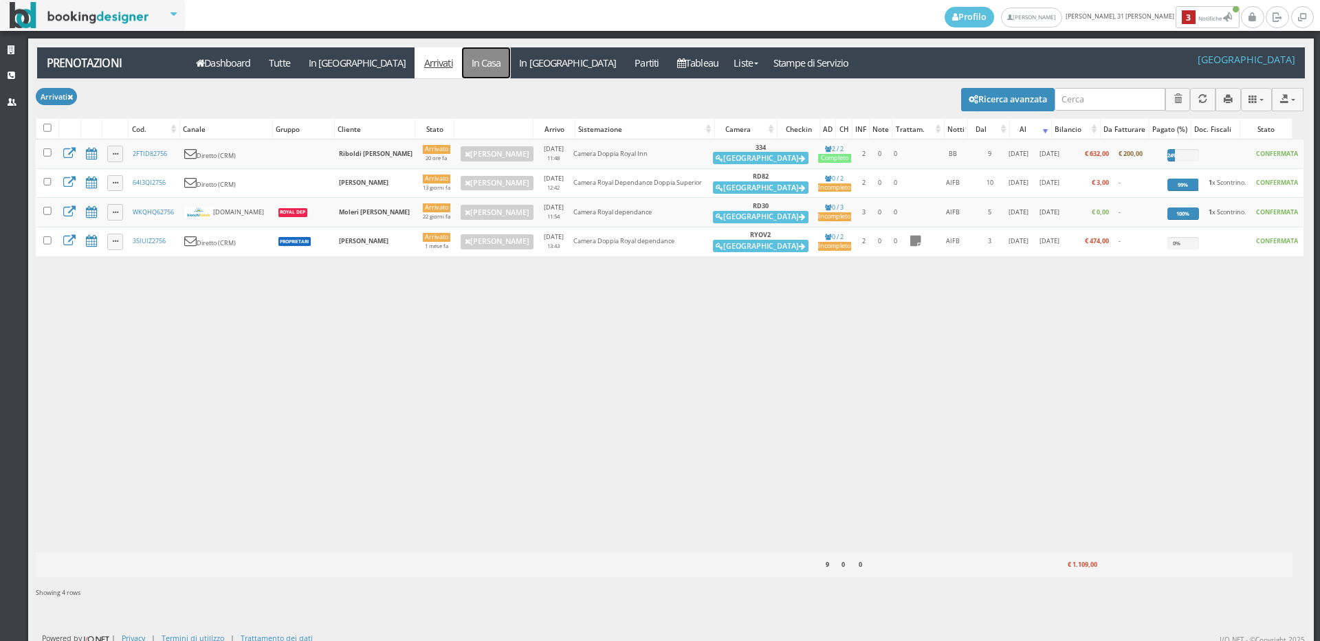
click at [462, 63] on link "In Casa" at bounding box center [486, 62] width 48 height 31
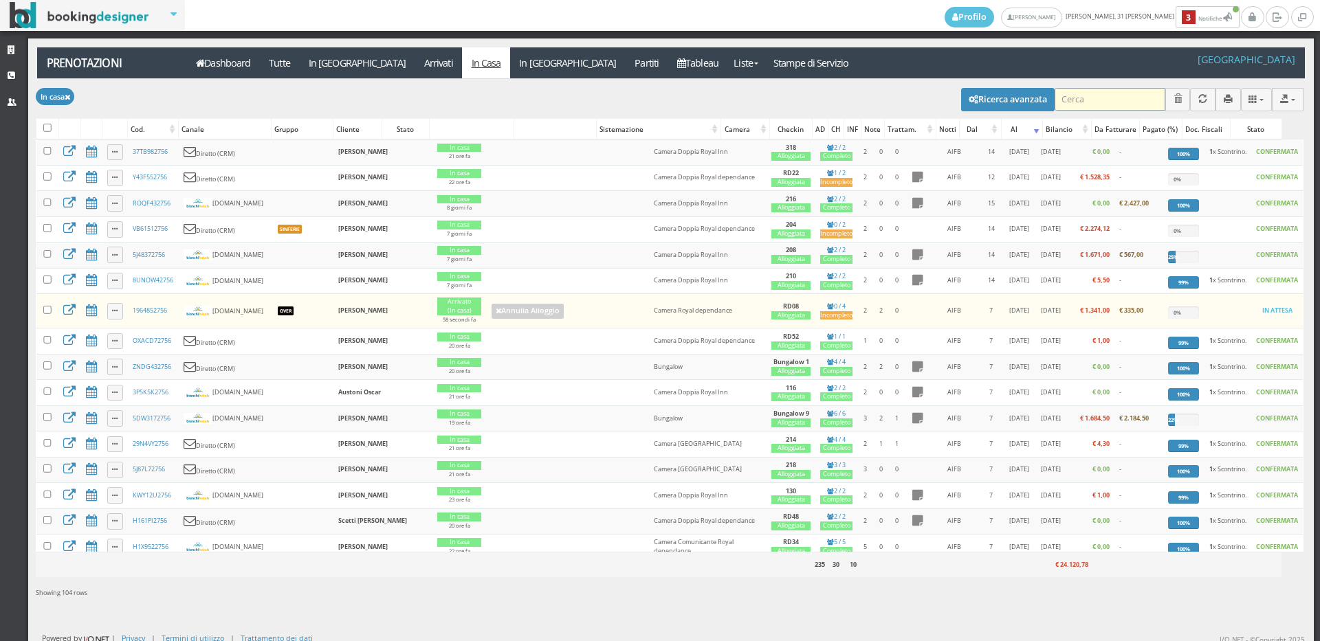
click at [1094, 95] on input "search" at bounding box center [1110, 99] width 111 height 23
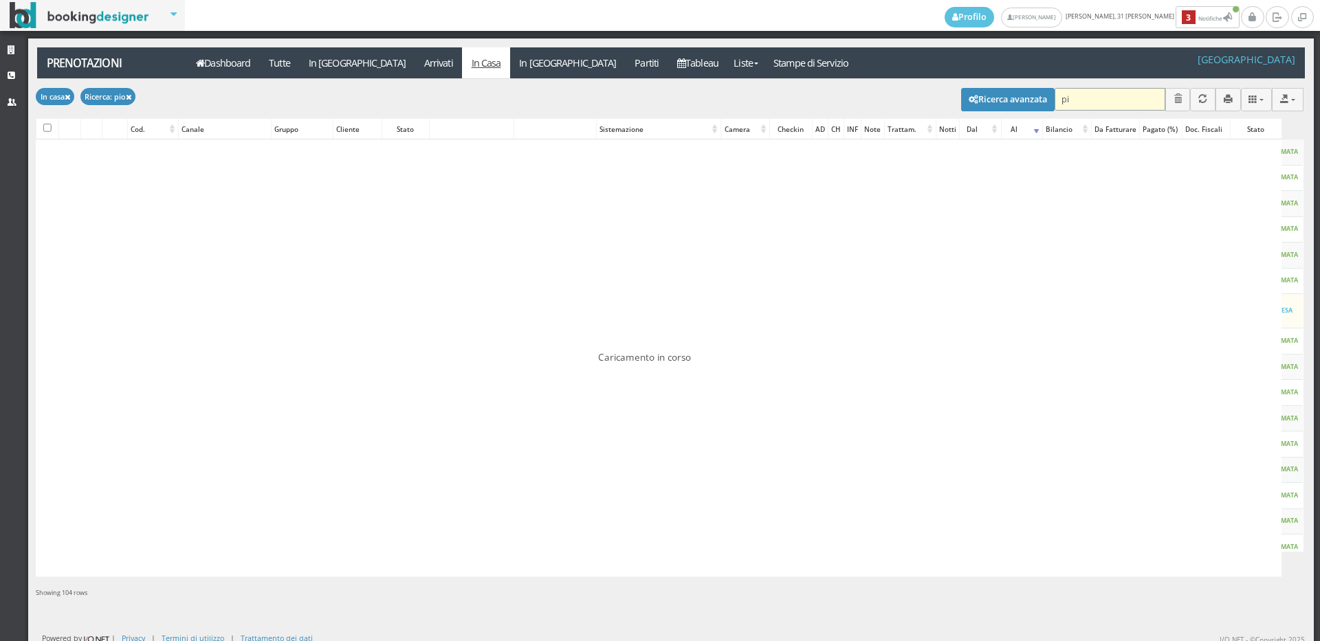
type input "p"
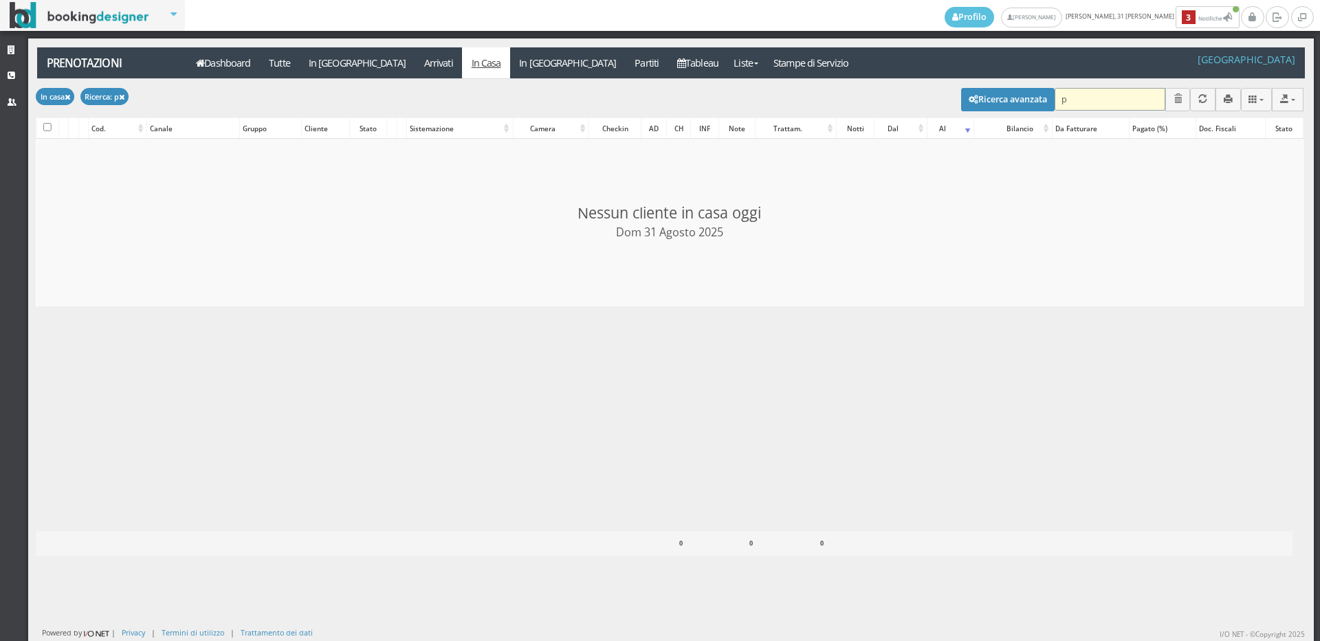
checkbox input "false"
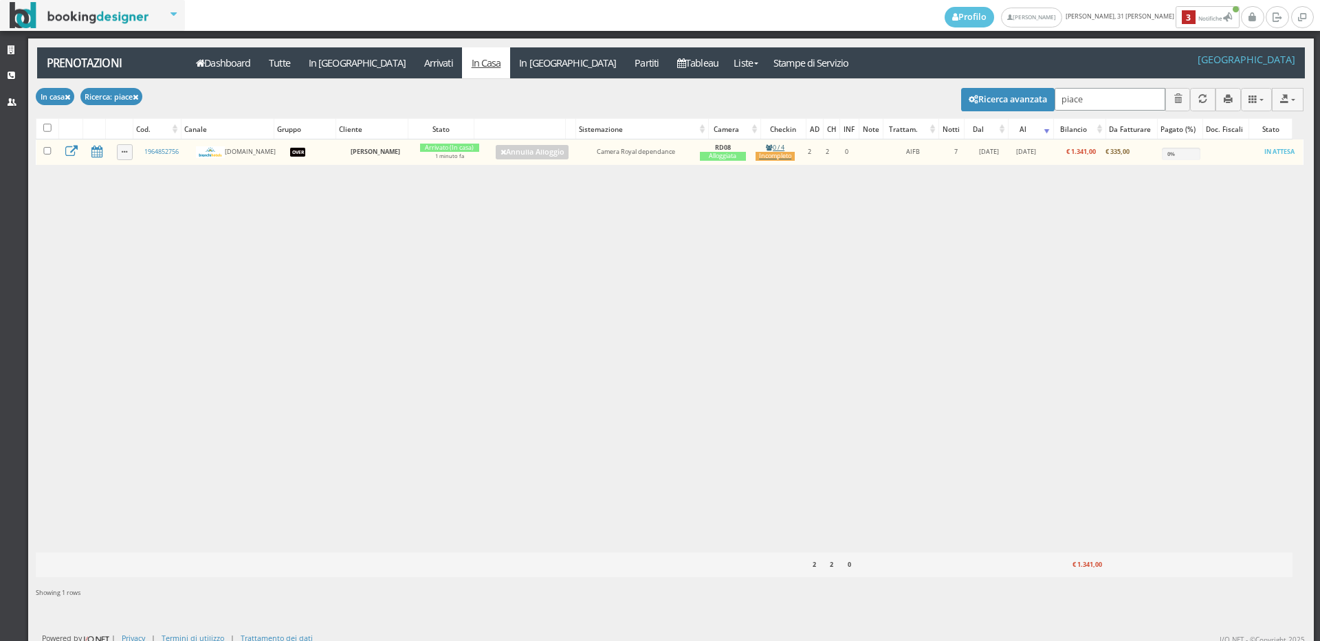
type input "piace"
click at [768, 156] on div "Incompleto" at bounding box center [775, 156] width 39 height 9
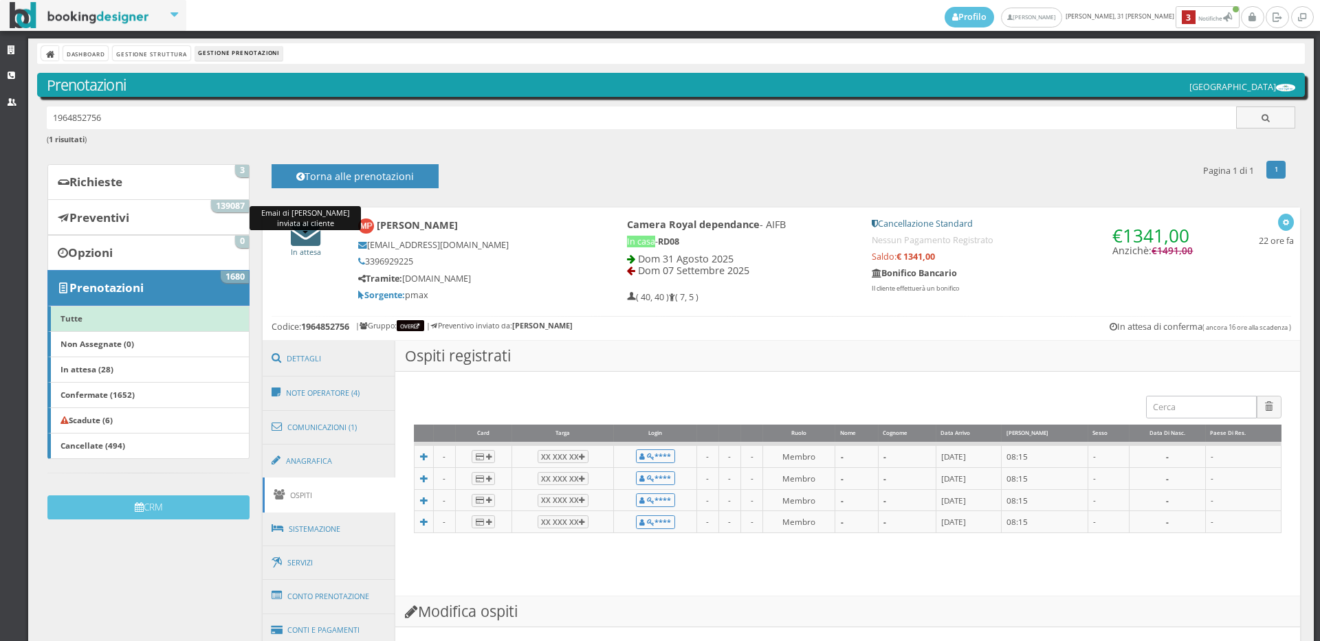
click at [300, 236] on icon at bounding box center [306, 234] width 30 height 30
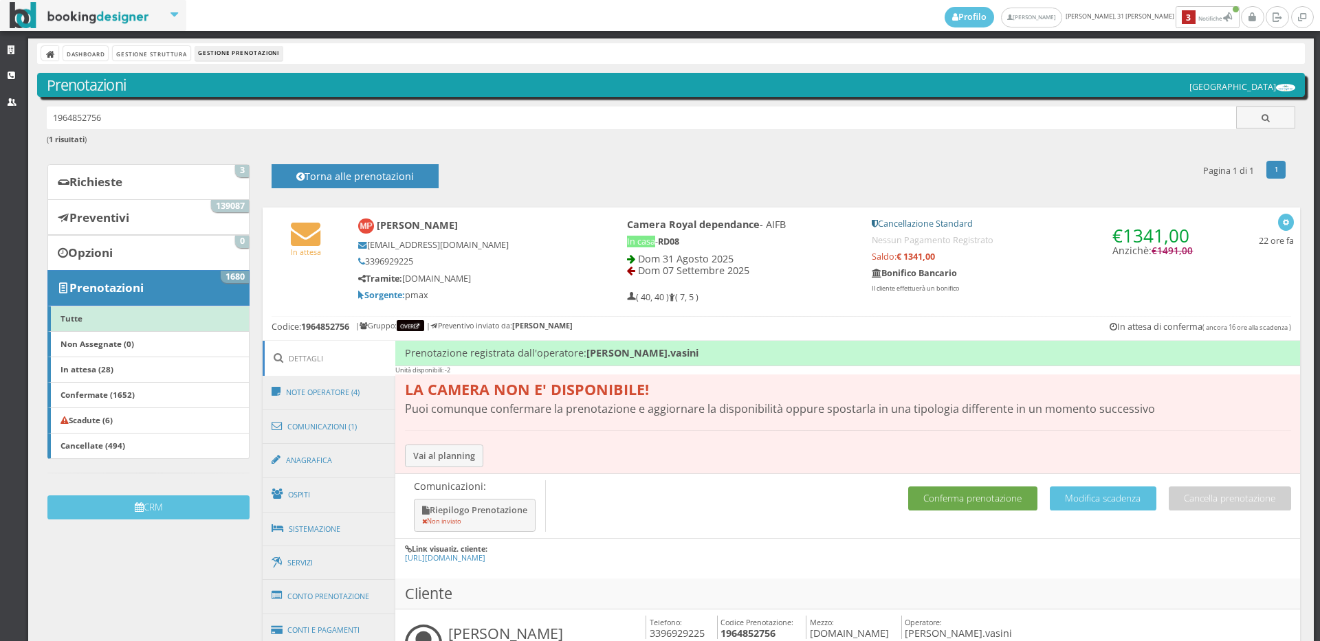
click at [949, 496] on button "Conferma prenotazione" at bounding box center [972, 499] width 129 height 24
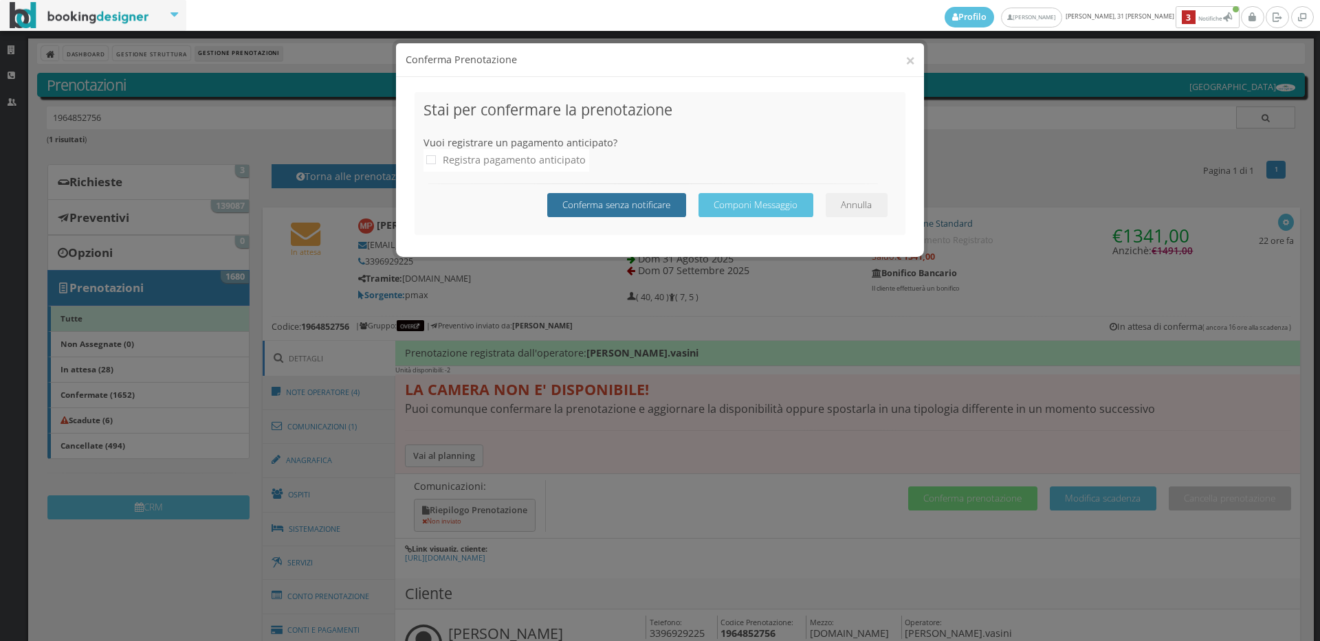
click at [650, 203] on button "Conferma senza notificare" at bounding box center [616, 205] width 139 height 24
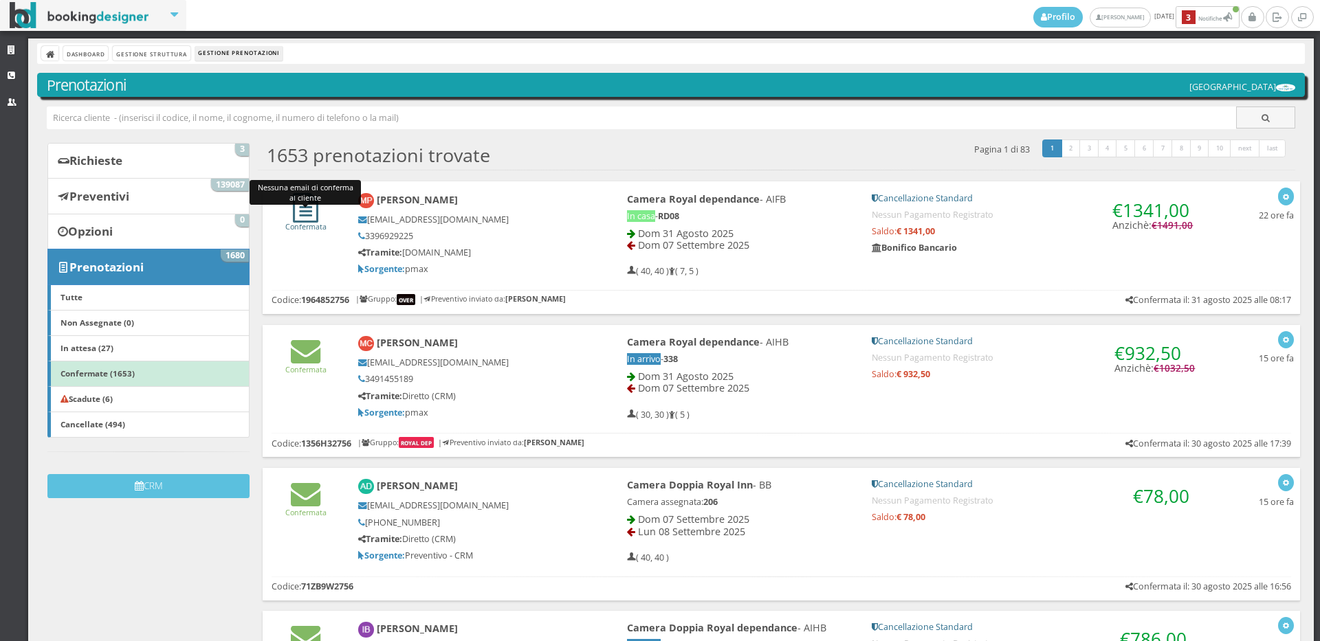
drag, startPoint x: 297, startPoint y: 214, endPoint x: 311, endPoint y: 210, distance: 14.6
click at [300, 214] on icon at bounding box center [305, 208] width 25 height 30
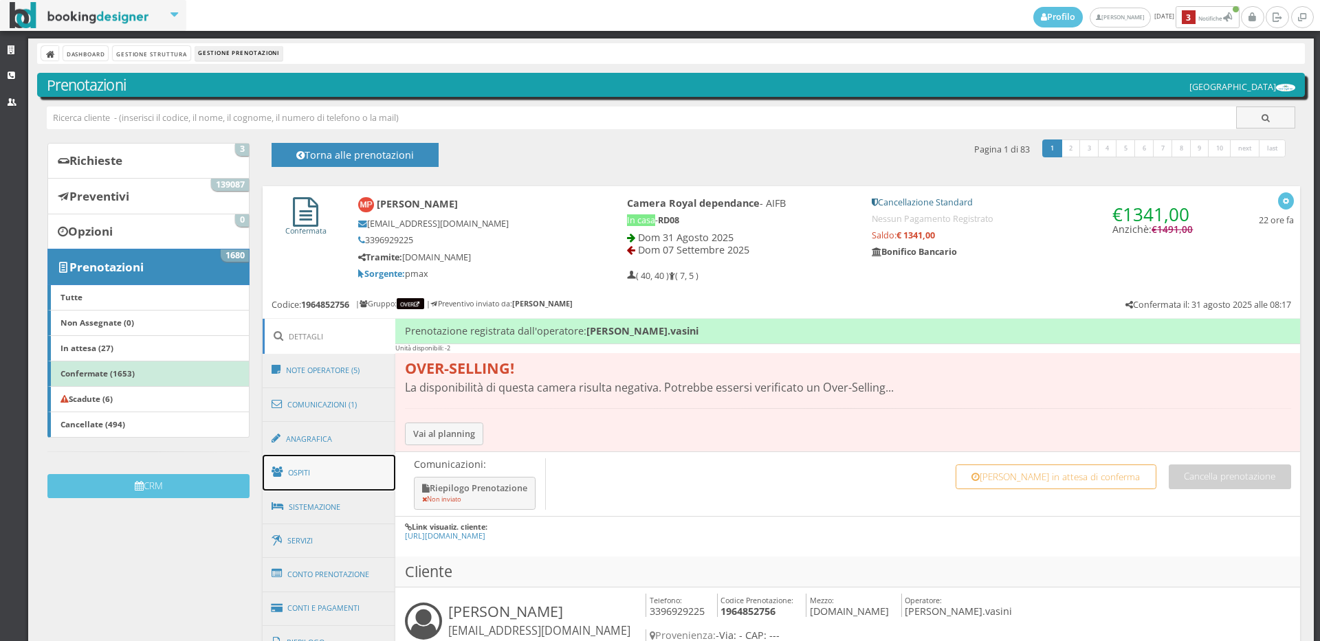
click at [302, 469] on link "Ospiti" at bounding box center [329, 473] width 133 height 36
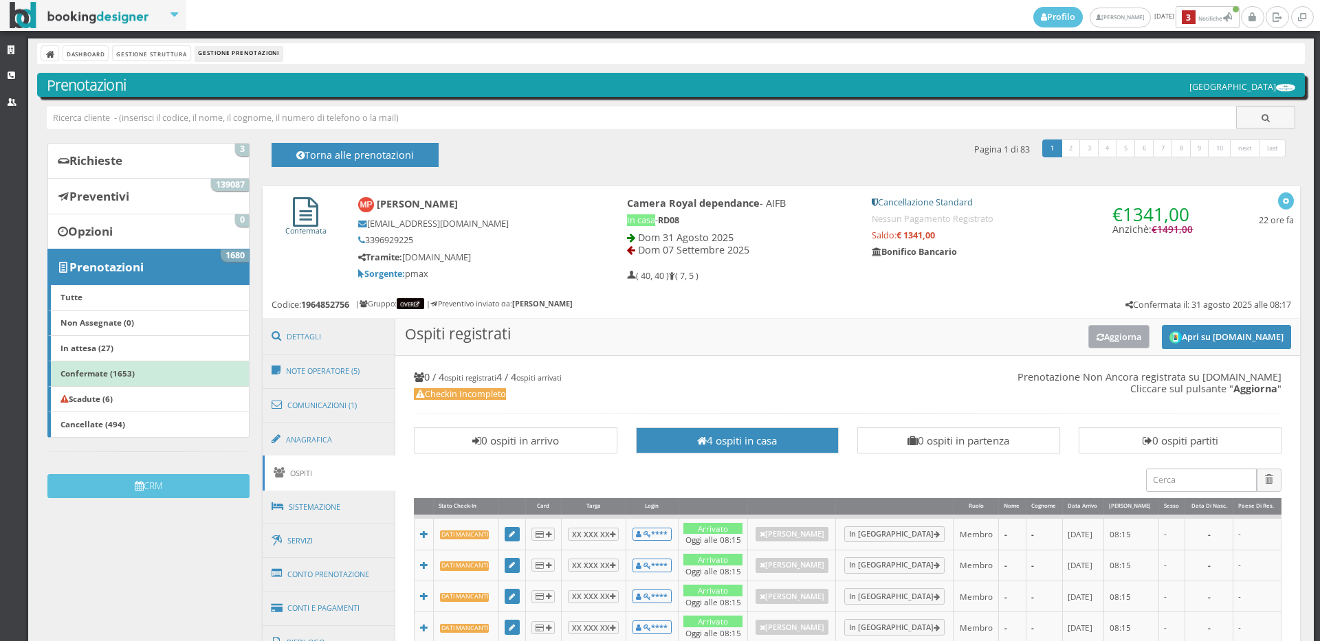
click at [1111, 343] on button "Aggiorna" at bounding box center [1118, 336] width 61 height 23
click at [1187, 338] on button "Apri su Online-Check.in" at bounding box center [1226, 337] width 129 height 24
